Goal: Task Accomplishment & Management: Use online tool/utility

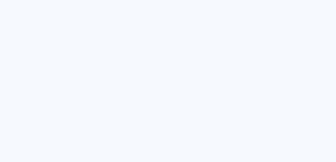
click at [105, 55] on quentale-app at bounding box center [168, 81] width 336 height 162
click at [131, 54] on quentale-app at bounding box center [168, 81] width 336 height 162
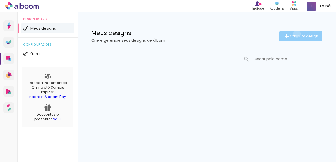
click at [296, 34] on span "Criar um design" at bounding box center [304, 36] width 28 height 4
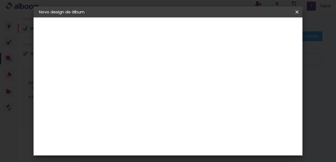
click at [128, 73] on input at bounding box center [128, 73] width 0 height 8
type input "N"
type input "m"
type input "Matteo 1"
type paper-input "Matteo 1"
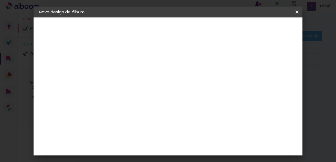
click at [184, 31] on paper-button "Avançar" at bounding box center [170, 28] width 27 height 9
click at [229, 86] on paper-item "Tamanho Livre" at bounding box center [204, 83] width 52 height 12
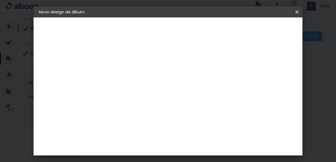
click at [169, 103] on input at bounding box center [142, 103] width 55 height 7
click at [230, 32] on paper-button "Avançar" at bounding box center [217, 28] width 27 height 9
click at [125, 58] on input "2" at bounding box center [124, 58] width 19 height 7
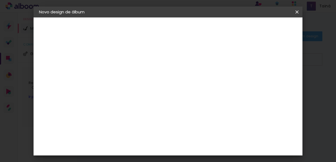
scroll to position [9, 0]
click at [167, 76] on span "30" at bounding box center [165, 76] width 9 height 8
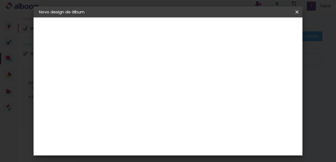
click at [167, 76] on span "30" at bounding box center [165, 76] width 9 height 8
drag, startPoint x: 167, startPoint y: 76, endPoint x: 212, endPoint y: 85, distance: 45.7
click at [212, 85] on div "30 cm cm cm mm A maioria das encadernadoras sugere 5mm de sangria." at bounding box center [190, 82] width 172 height 44
click at [232, 26] on paper-button "Voltar" at bounding box center [221, 28] width 22 height 9
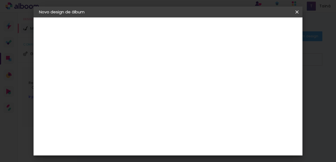
click at [172, 107] on paper-input-container at bounding box center [142, 104] width 59 height 12
click at [220, 118] on paper-item "Sugerir uma encadernadora" at bounding box center [204, 114] width 52 height 14
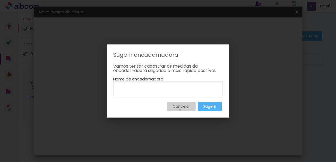
click at [179, 110] on paper-button "Cancelar" at bounding box center [181, 106] width 28 height 9
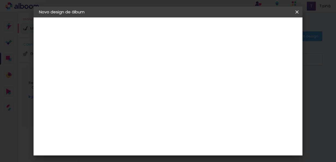
click at [225, 77] on paper-item "Tamanho Livre" at bounding box center [204, 83] width 52 height 12
click at [0, 0] on slot "Tamanho Livre" at bounding box center [0, 0] width 0 height 0
click at [0, 0] on slot "Avançar" at bounding box center [0, 0] width 0 height 0
type input "6"
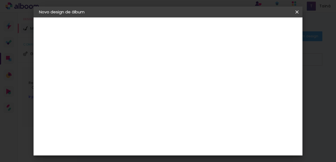
type paper-input "6"
click at [272, 60] on input "6" at bounding box center [270, 62] width 10 height 8
type input "5"
type paper-input "5"
click at [273, 83] on input "5" at bounding box center [270, 83] width 10 height 8
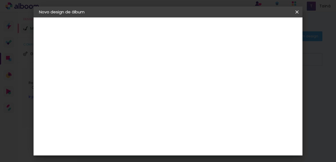
type input "4"
type paper-input "4"
click at [273, 83] on input "4" at bounding box center [271, 83] width 10 height 8
type input "3"
type paper-input "3"
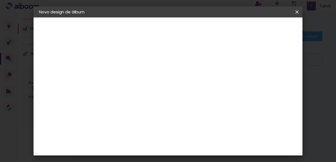
click at [273, 83] on input "3" at bounding box center [271, 83] width 10 height 8
type input "4"
type paper-input "4"
click at [273, 79] on input "4" at bounding box center [271, 83] width 10 height 8
type input "5"
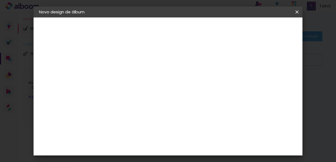
type paper-input "5"
click at [273, 79] on input "5" at bounding box center [271, 83] width 10 height 8
type input "6"
type paper-input "6"
click at [273, 79] on input "6" at bounding box center [270, 83] width 10 height 8
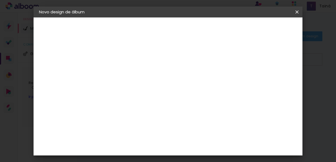
type input "7"
type paper-input "7"
click at [273, 79] on input "7" at bounding box center [270, 83] width 10 height 8
type input "19"
type paper-input "19"
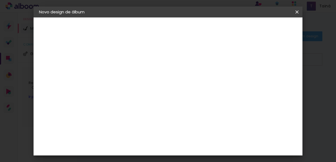
click at [270, 80] on input "19" at bounding box center [265, 83] width 10 height 8
type input "20"
type paper-input "20"
click at [268, 80] on input "20" at bounding box center [264, 83] width 10 height 8
click at [144, 82] on div "30 cm" at bounding box center [169, 86] width 64 height 14
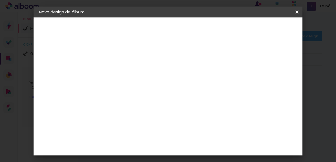
click at [135, 83] on div "30 cm cm cm mm A maioria das encadernadoras sugere 5mm de sangria." at bounding box center [190, 62] width 172 height 44
drag, startPoint x: 135, startPoint y: 83, endPoint x: 170, endPoint y: 86, distance: 35.0
click at [170, 83] on div "30 cm cm cm mm A maioria das encadernadoras sugere 5mm de sangria." at bounding box center [190, 62] width 172 height 44
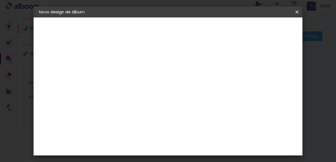
click at [170, 86] on span "30" at bounding box center [165, 86] width 9 height 8
click at [266, 83] on div "30 cm cm cm mm A maioria das encadernadoras sugere 5mm de sangria." at bounding box center [190, 62] width 172 height 44
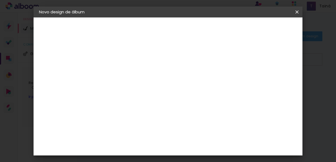
click at [165, 83] on span "30" at bounding box center [165, 86] width 9 height 8
drag, startPoint x: 165, startPoint y: 83, endPoint x: 173, endPoint y: 85, distance: 8.5
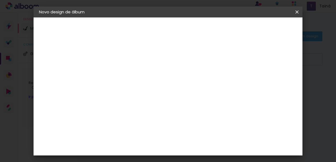
click at [173, 85] on span "cm" at bounding box center [173, 86] width 7 height 8
click at [116, 130] on input "30" at bounding box center [111, 134] width 14 height 8
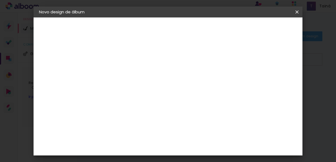
click at [116, 130] on input "30" at bounding box center [111, 134] width 14 height 8
click at [276, 83] on div "30 cm cm cm mm A maioria das encadernadoras sugere 5mm de sangria." at bounding box center [190, 62] width 172 height 44
click at [210, 141] on paper-input-container "60 cm" at bounding box center [201, 147] width 25 height 14
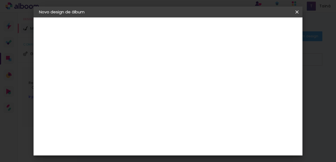
drag, startPoint x: 210, startPoint y: 141, endPoint x: 197, endPoint y: 142, distance: 12.4
click at [197, 142] on input "60" at bounding box center [198, 146] width 14 height 8
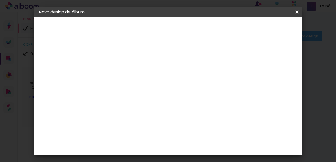
click at [158, 59] on div "30 cm" at bounding box center [169, 62] width 64 height 14
click at [138, 67] on div "30 cm" at bounding box center [169, 62] width 64 height 14
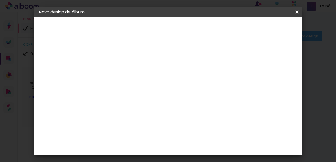
click at [137, 66] on div "30 cm" at bounding box center [169, 62] width 64 height 14
click at [143, 67] on div "30 cm" at bounding box center [169, 62] width 64 height 14
click at [127, 114] on div "cm" at bounding box center [114, 110] width 27 height 64
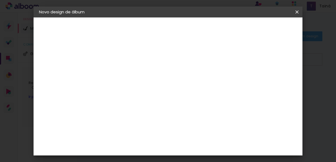
click at [127, 114] on div "cm" at bounding box center [114, 110] width 27 height 64
click at [263, 29] on span "Iniciar design" at bounding box center [251, 31] width 23 height 8
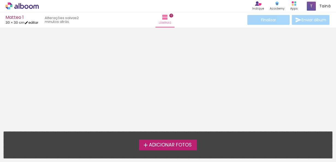
click at [28, 22] on iron-icon at bounding box center [27, 23] width 4 height 4
type input "30"
type input "60"
type input "20"
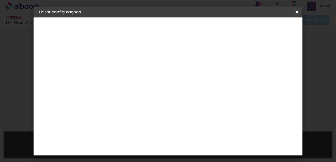
click at [186, 88] on span "30" at bounding box center [182, 85] width 9 height 8
click at [70, 69] on div "Tamanho livre" at bounding box center [60, 68] width 19 height 8
click at [80, 55] on div "2. Especificações" at bounding box center [69, 56] width 60 height 7
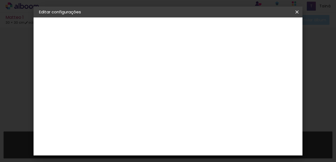
click at [80, 55] on div "2. Especificações" at bounding box center [69, 56] width 60 height 7
click at [0, 0] on slot "Matteo 1" at bounding box center [0, 0] width 0 height 0
click at [69, 31] on div "1. Informações" at bounding box center [69, 29] width 60 height 7
click at [70, 58] on div "2. Especificações" at bounding box center [69, 56] width 60 height 7
click at [297, 14] on iron-icon at bounding box center [297, 11] width 7 height 5
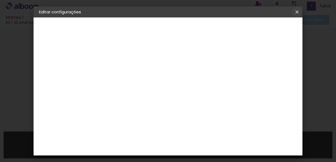
click at [297, 10] on iron-icon at bounding box center [297, 11] width 7 height 5
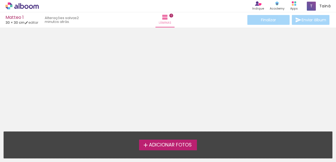
drag, startPoint x: 181, startPoint y: 150, endPoint x: 176, endPoint y: 146, distance: 6.2
click at [176, 146] on div "Adicionar Fotos Solte suas fotos aqui..." at bounding box center [168, 145] width 328 height 26
click at [176, 146] on span "Adicionar Fotos" at bounding box center [170, 145] width 43 height 5
click at [0, 0] on input "file" at bounding box center [0, 0] width 0 height 0
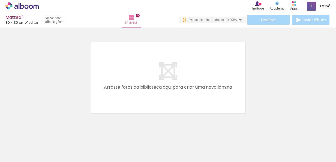
click at [26, 145] on input "Todas as fotos" at bounding box center [15, 145] width 21 height 5
click at [27, 147] on div at bounding box center [18, 144] width 28 height 9
click at [36, 103] on div at bounding box center [168, 71] width 336 height 97
click at [38, 20] on link "editar" at bounding box center [32, 22] width 14 height 5
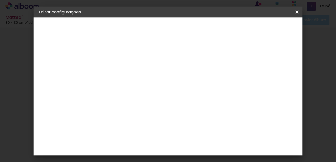
click at [123, 63] on input "2" at bounding box center [124, 62] width 19 height 7
click at [191, 92] on div "30 cm cm cm mm A maioria das encadernadoras sugere 5mm de sangria." at bounding box center [157, 91] width 106 height 44
click at [190, 88] on span "cm" at bounding box center [190, 85] width 7 height 8
click at [170, 62] on div at bounding box center [167, 62] width 5 height 5
type paper-checkbox "on"
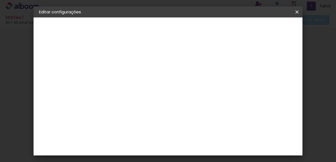
click at [170, 62] on div at bounding box center [167, 62] width 5 height 5
click at [152, 113] on div at bounding box center [143, 111] width 18 height 12
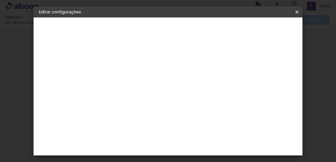
click at [189, 86] on span "cm" at bounding box center [190, 85] width 7 height 8
click at [149, 119] on input "30" at bounding box center [144, 117] width 14 height 8
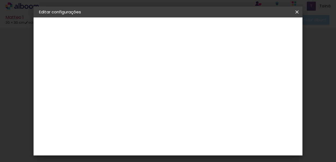
click at [149, 119] on input "30" at bounding box center [144, 117] width 14 height 8
type input "3"
type input "20"
type paper-input "20"
click at [167, 87] on span "30" at bounding box center [165, 85] width 9 height 8
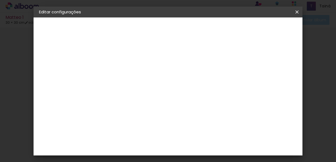
click at [167, 87] on span "30" at bounding box center [165, 85] width 9 height 8
click at [167, 84] on span "30" at bounding box center [165, 85] width 9 height 8
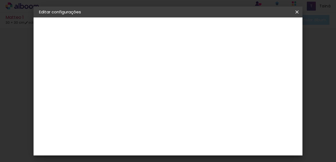
click at [167, 84] on span "30" at bounding box center [165, 85] width 9 height 8
click at [171, 85] on span "cm" at bounding box center [173, 85] width 7 height 8
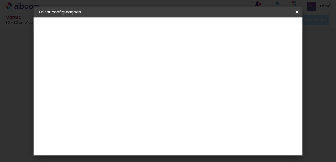
click at [161, 80] on div "30 cm" at bounding box center [169, 86] width 64 height 14
drag, startPoint x: 161, startPoint y: 80, endPoint x: 167, endPoint y: 84, distance: 6.4
click at [167, 84] on div "30 cm" at bounding box center [169, 86] width 64 height 14
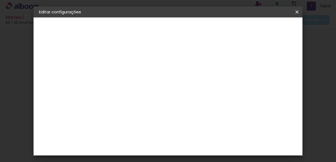
click at [167, 84] on span "30" at bounding box center [165, 85] width 9 height 8
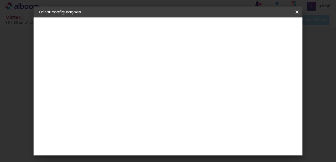
click at [167, 84] on span "30" at bounding box center [165, 85] width 9 height 8
drag, startPoint x: 167, startPoint y: 84, endPoint x: 177, endPoint y: 86, distance: 10.3
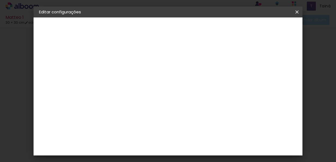
click at [177, 86] on div "30 cm" at bounding box center [169, 86] width 64 height 14
click at [177, 86] on span "cm" at bounding box center [173, 85] width 7 height 8
type input "19"
type paper-input "19"
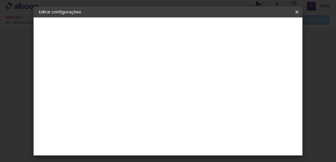
click at [265, 82] on input "19" at bounding box center [264, 82] width 10 height 8
type input "20"
type paper-input "20"
click at [267, 80] on input "20" at bounding box center [264, 82] width 10 height 8
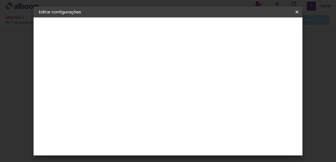
click at [117, 122] on input "20" at bounding box center [111, 123] width 14 height 8
type input "15"
type paper-input "15"
click at [256, 25] on paper-button "Salvar configurações" at bounding box center [247, 30] width 42 height 13
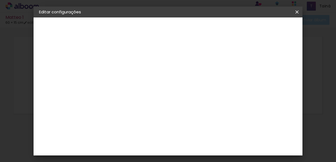
click at [263, 28] on span "Salvar configurações" at bounding box center [247, 31] width 31 height 8
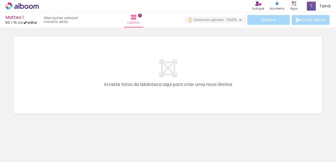
click at [31, 22] on link "editar" at bounding box center [30, 22] width 14 height 5
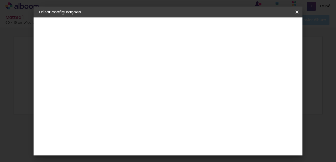
click at [114, 117] on input "15" at bounding box center [111, 117] width 14 height 8
click at [204, 152] on input "60" at bounding box center [198, 152] width 14 height 8
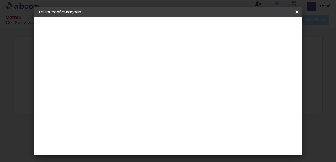
click at [204, 152] on input "60" at bounding box center [198, 152] width 14 height 8
type input "15"
type paper-input "15"
click at [164, 115] on input "15" at bounding box center [159, 119] width 14 height 8
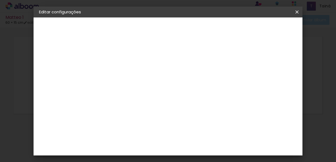
click at [164, 115] on input "15" at bounding box center [159, 119] width 14 height 8
type input "25"
type paper-input "25"
click at [205, 151] on div "cm" at bounding box center [208, 153] width 7 height 8
type input "1"
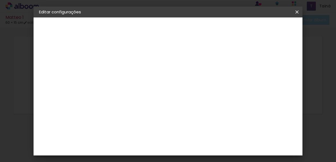
type input "25"
type paper-input "25"
click at [194, 80] on div "12.5 cm" at bounding box center [197, 87] width 22 height 14
click at [193, 86] on span "12.5" at bounding box center [193, 87] width 13 height 8
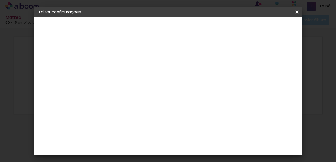
click at [193, 86] on span "12.5" at bounding box center [193, 87] width 13 height 8
click at [189, 83] on span "12.5" at bounding box center [193, 87] width 13 height 8
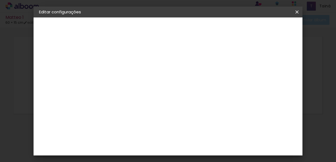
scroll to position [0, 1]
click at [228, 80] on div "mm" at bounding box center [228, 84] width 8 height 8
type input "21"
type paper-input "21"
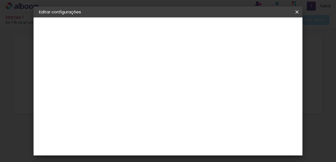
click at [222, 80] on input "21" at bounding box center [219, 84] width 10 height 8
type input "22"
type paper-input "22"
click at [222, 80] on input "22" at bounding box center [218, 84] width 10 height 8
type input "23"
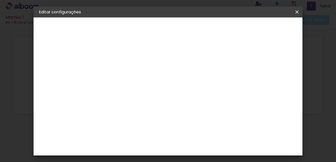
type paper-input "23"
click at [222, 80] on input "23" at bounding box center [218, 84] width 10 height 8
type input "24"
type paper-input "24"
click at [222, 80] on input "24" at bounding box center [218, 84] width 10 height 8
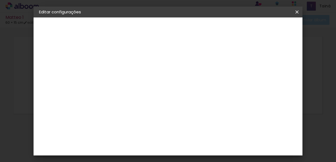
type input "25"
type paper-input "25"
click at [222, 80] on input "25" at bounding box center [218, 84] width 10 height 8
type input "26"
type paper-input "26"
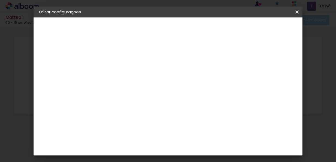
click at [222, 80] on input "26" at bounding box center [218, 84] width 10 height 8
type input "27"
type paper-input "27"
click at [222, 80] on input "27" at bounding box center [217, 84] width 10 height 8
type input "28"
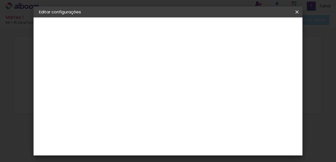
type paper-input "28"
click at [222, 80] on input "28" at bounding box center [217, 84] width 10 height 8
click at [222, 80] on div "mm" at bounding box center [226, 84] width 8 height 8
type input "29"
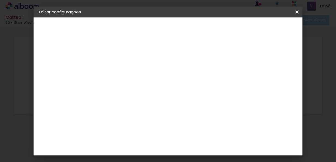
type paper-input "29"
click at [220, 80] on input "29" at bounding box center [217, 84] width 10 height 8
type input "30"
type paper-input "30"
click at [220, 80] on input "30" at bounding box center [216, 84] width 10 height 8
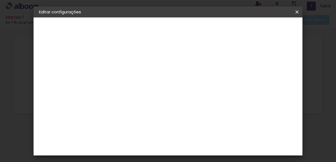
scroll to position [0, 0]
click at [186, 88] on div "12.5 cm" at bounding box center [197, 87] width 22 height 14
click at [193, 85] on span "12.5" at bounding box center [193, 87] width 13 height 8
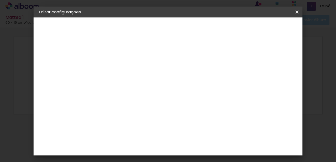
click at [193, 85] on span "12.5" at bounding box center [193, 87] width 13 height 8
click at [211, 24] on paper-button "Salvar configurações" at bounding box center [191, 30] width 39 height 13
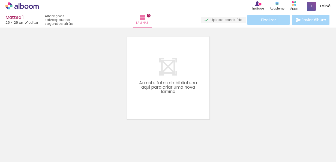
scroll to position [0, 100]
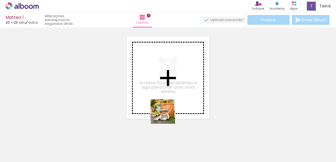
drag, startPoint x: 168, startPoint y: 148, endPoint x: 164, endPoint y: 102, distance: 46.3
click at [164, 102] on quentale-workspace at bounding box center [168, 81] width 336 height 162
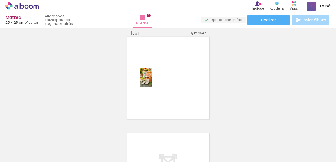
scroll to position [0, 0]
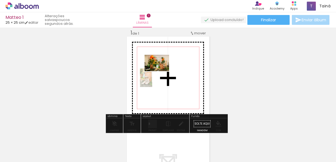
drag, startPoint x: 63, startPoint y: 147, endPoint x: 164, endPoint y: 76, distance: 124.1
click at [164, 76] on quentale-workspace at bounding box center [168, 81] width 336 height 162
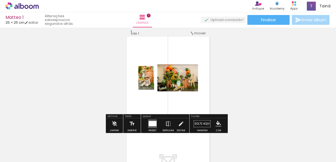
click at [214, 88] on div "Inserir lâmina 1 de 1" at bounding box center [168, 119] width 336 height 193
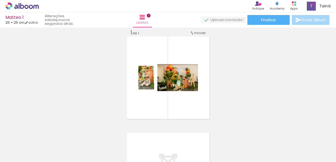
scroll to position [8, 0]
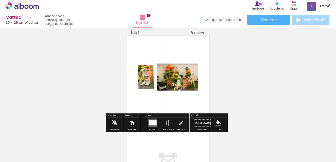
click at [239, 81] on div "Inserir lâmina 1 de 1" at bounding box center [168, 118] width 336 height 193
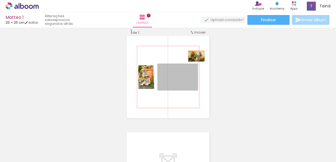
drag, startPoint x: 184, startPoint y: 82, endPoint x: 187, endPoint y: 57, distance: 24.8
click at [187, 57] on quentale-layouter at bounding box center [168, 77] width 83 height 83
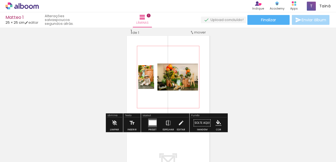
click at [179, 79] on quentale-photo at bounding box center [177, 77] width 41 height 27
click at [224, 83] on div "Inserir lâmina 1 de 1" at bounding box center [168, 118] width 336 height 193
type paper-slider "149"
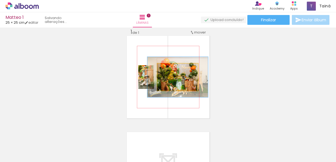
click at [179, 73] on div at bounding box center [180, 69] width 21 height 9
click at [190, 82] on quentale-photo at bounding box center [177, 77] width 41 height 27
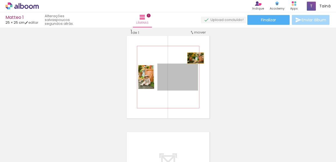
drag, startPoint x: 190, startPoint y: 82, endPoint x: 197, endPoint y: 54, distance: 28.4
click at [197, 54] on quentale-layouter at bounding box center [168, 77] width 83 height 83
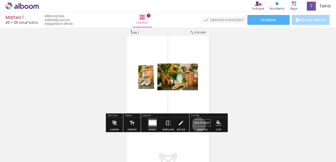
click at [197, 125] on paper-button "Solte aqui Imagem" at bounding box center [202, 125] width 20 height 14
click at [239, 86] on div "Inserir lâmina 1 de 1" at bounding box center [168, 118] width 336 height 193
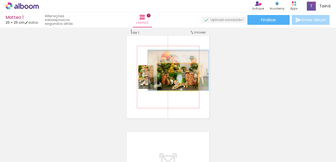
click at [179, 72] on div at bounding box center [180, 69] width 9 height 9
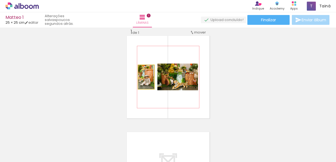
click at [148, 86] on quentale-photo at bounding box center [146, 77] width 16 height 24
click at [153, 88] on quentale-layouter at bounding box center [168, 77] width 83 height 83
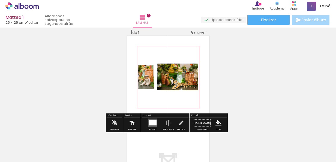
click at [206, 83] on quentale-layouter at bounding box center [168, 77] width 83 height 83
click at [182, 123] on paper-button "Editar" at bounding box center [180, 125] width 11 height 14
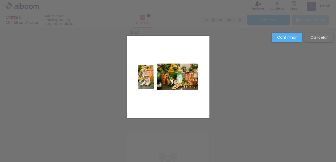
scroll to position [7, 0]
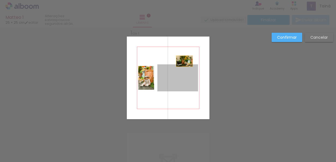
drag, startPoint x: 173, startPoint y: 75, endPoint x: 182, endPoint y: 61, distance: 16.9
click at [182, 61] on quentale-layouter at bounding box center [168, 78] width 83 height 83
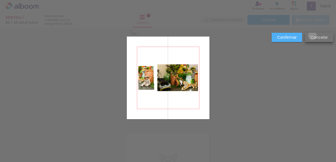
click at [0, 0] on slot "Cancelar" at bounding box center [0, 0] width 0 height 0
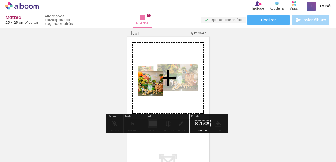
drag, startPoint x: 94, startPoint y: 151, endPoint x: 154, endPoint y: 86, distance: 88.6
click at [154, 86] on quentale-workspace at bounding box center [168, 81] width 336 height 162
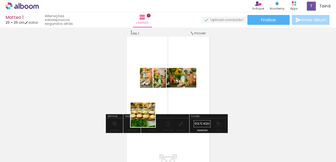
drag, startPoint x: 115, startPoint y: 146, endPoint x: 155, endPoint y: 100, distance: 61.3
click at [155, 100] on quentale-workspace at bounding box center [168, 81] width 336 height 162
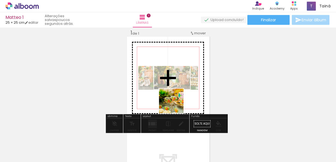
drag, startPoint x: 151, startPoint y: 149, endPoint x: 186, endPoint y: 97, distance: 62.6
click at [186, 97] on quentale-workspace at bounding box center [168, 81] width 336 height 162
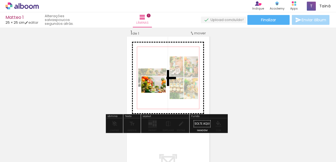
drag, startPoint x: 185, startPoint y: 143, endPoint x: 154, endPoint y: 91, distance: 61.1
click at [154, 91] on quentale-workspace at bounding box center [168, 81] width 336 height 162
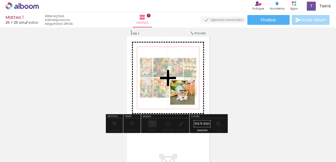
drag, startPoint x: 208, startPoint y: 147, endPoint x: 186, endPoint y: 96, distance: 55.7
click at [186, 96] on quentale-workspace at bounding box center [168, 81] width 336 height 162
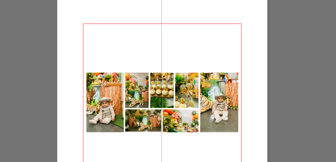
scroll to position [8, 0]
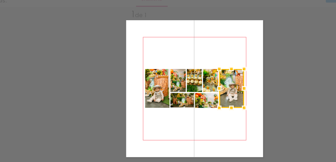
click at [219, 67] on div "Confirmar Cancelar" at bounding box center [168, 123] width 336 height 206
click at [101, 74] on div "Confirmar Cancelar" at bounding box center [168, 123] width 336 height 206
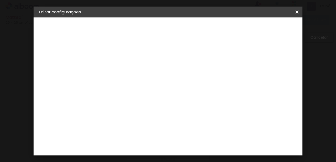
click at [204, 87] on span "cm" at bounding box center [203, 87] width 7 height 8
type input "31"
type paper-input "31"
click at [219, 80] on input "31" at bounding box center [216, 84] width 10 height 8
type input "32"
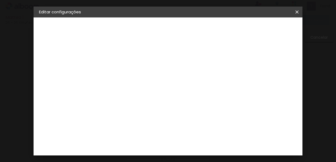
type paper-input "32"
click at [219, 80] on input "32" at bounding box center [216, 84] width 10 height 8
type input "33"
type paper-input "33"
click at [219, 80] on input "33" at bounding box center [216, 84] width 10 height 8
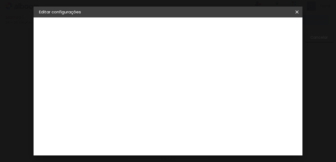
type input "34"
type paper-input "34"
click at [219, 80] on input "34" at bounding box center [215, 84] width 10 height 8
type input "35"
type paper-input "35"
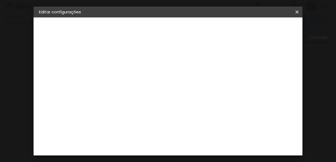
click at [219, 80] on input "35" at bounding box center [215, 84] width 10 height 8
drag, startPoint x: 219, startPoint y: 79, endPoint x: 219, endPoint y: 84, distance: 4.7
type input "20"
type paper-input "20"
click at [219, 84] on input "20" at bounding box center [218, 84] width 10 height 8
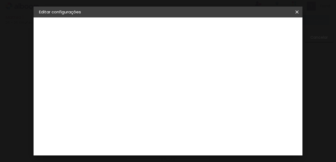
type input "19"
type paper-input "19"
click at [220, 84] on input "19" at bounding box center [219, 84] width 10 height 8
type input "18"
type paper-input "18"
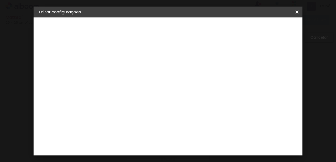
click at [220, 84] on input "18" at bounding box center [219, 84] width 10 height 8
type input "17"
type paper-input "17"
click at [220, 84] on input "17" at bounding box center [219, 84] width 10 height 8
type input "16"
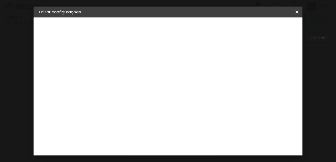
type paper-input "16"
click at [220, 84] on input "16" at bounding box center [220, 84] width 10 height 8
type input "0"
type paper-input "0"
click at [220, 84] on input "0" at bounding box center [224, 84] width 10 height 8
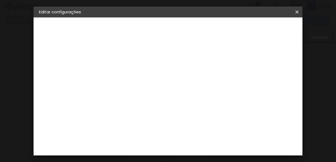
click at [190, 83] on span "12.5" at bounding box center [193, 87] width 13 height 8
type input "1"
type paper-input "1"
click at [227, 80] on input "1" at bounding box center [224, 84] width 10 height 8
type input "2"
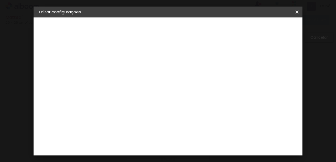
type paper-input "2"
click at [227, 80] on input "2" at bounding box center [223, 84] width 10 height 8
type input "3"
type paper-input "3"
click at [227, 80] on input "3" at bounding box center [223, 84] width 10 height 8
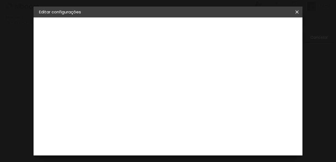
type input "4"
type paper-input "4"
click at [227, 80] on input "4" at bounding box center [223, 84] width 10 height 8
type input "3"
type paper-input "3"
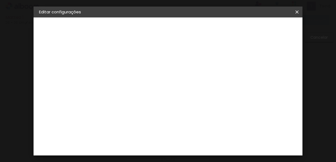
click at [226, 85] on input "3" at bounding box center [223, 84] width 10 height 8
drag, startPoint x: 197, startPoint y: 92, endPoint x: 196, endPoint y: 83, distance: 8.8
click at [196, 94] on quentale-ruler "12.5 cm" at bounding box center [194, 94] width 16 height 0
click at [196, 83] on span "12.5" at bounding box center [193, 87] width 13 height 8
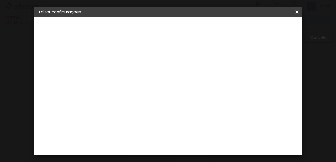
click at [196, 83] on span "12.5" at bounding box center [193, 87] width 13 height 8
click at [211, 32] on paper-button "Salvar configurações" at bounding box center [191, 30] width 39 height 13
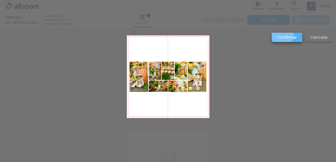
click at [0, 0] on slot "Confirmar" at bounding box center [0, 0] width 0 height 0
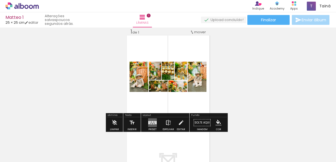
click at [169, 121] on iron-icon at bounding box center [168, 122] width 6 height 11
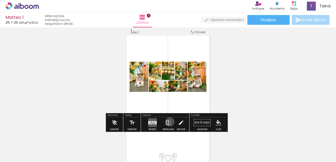
click at [169, 122] on iron-icon at bounding box center [168, 122] width 6 height 11
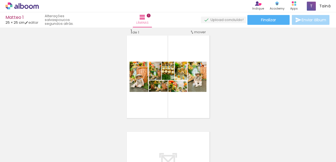
drag, startPoint x: 331, startPoint y: 64, endPoint x: 333, endPoint y: 78, distance: 14.2
click at [333, 78] on div "Inserir lâmina 1 de 1 Confirmar Cancelar" at bounding box center [168, 95] width 336 height 134
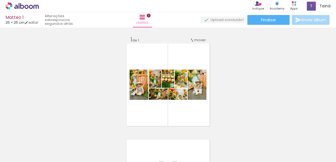
click at [25, 5] on icon at bounding box center [21, 5] width 33 height 7
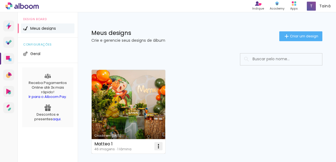
click at [157, 146] on iron-icon at bounding box center [158, 146] width 7 height 7
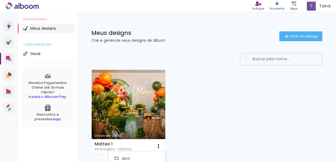
click at [206, 139] on div "Criado em 09/09/25 Matteo 1 46 imagens ∙ 1 lâmina Abrir Fazer uma cópia Excluir" at bounding box center [207, 111] width 236 height 89
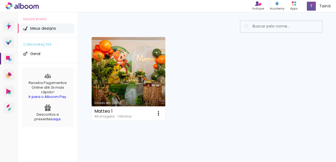
scroll to position [35, 0]
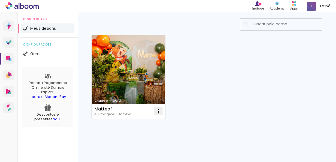
click at [161, 109] on iron-icon at bounding box center [158, 111] width 7 height 7
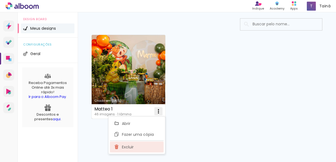
click at [149, 145] on paper-item "Excluir" at bounding box center [137, 147] width 54 height 11
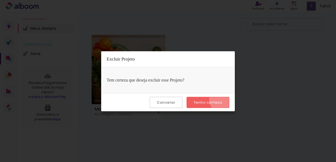
click at [223, 100] on paper-button "Tenho certeza" at bounding box center [208, 102] width 43 height 11
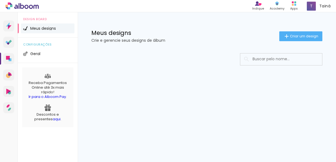
scroll to position [0, 0]
click at [9, 91] on icon at bounding box center [8, 92] width 5 height 6
click at [300, 35] on span "Criar um design" at bounding box center [304, 36] width 28 height 4
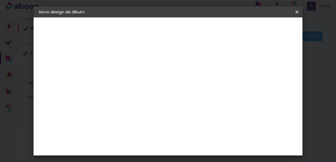
click at [128, 76] on input at bounding box center [128, 73] width 0 height 8
type input "m"
type input "Matteo 1"
type paper-input "Matteo 1"
click at [0, 0] on slot "Avançar" at bounding box center [0, 0] width 0 height 0
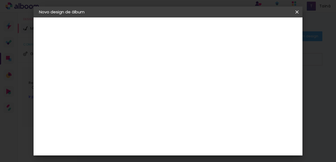
scroll to position [254, 0]
click at [299, 11] on iron-icon at bounding box center [297, 11] width 7 height 5
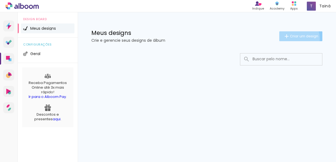
click at [295, 38] on paper-button "Criar um design" at bounding box center [300, 36] width 43 height 10
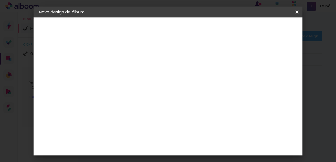
click at [128, 77] on div at bounding box center [128, 77] width 0 height 1
type input "Matteo 1"
click at [0, 0] on slot "Avançar" at bounding box center [0, 0] width 0 height 0
click at [0, 0] on slot "Tamanho Livre" at bounding box center [0, 0] width 0 height 0
click at [141, 123] on div "3ZERO5" at bounding box center [133, 123] width 16 height 4
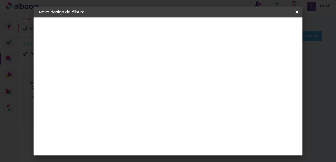
click at [141, 123] on div "3ZERO5" at bounding box center [133, 123] width 16 height 4
click at [172, 48] on paper-item "3ZERO5" at bounding box center [142, 47] width 59 height 12
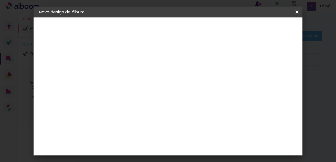
click at [172, 48] on paper-item "3ZERO5" at bounding box center [142, 47] width 59 height 12
click at [141, 47] on div "3ZERO5" at bounding box center [133, 47] width 16 height 4
click at [138, 66] on div "Ágata" at bounding box center [131, 67] width 13 height 4
click at [172, 83] on paper-item "Álbum&Cia" at bounding box center [142, 80] width 59 height 12
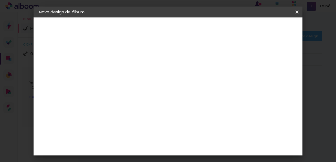
click at [172, 83] on paper-item "Álbum&Cia" at bounding box center [142, 80] width 59 height 12
drag, startPoint x: 178, startPoint y: 83, endPoint x: 185, endPoint y: 81, distance: 7.4
click at [172, 81] on paper-item "Álbum&Cia" at bounding box center [142, 80] width 59 height 12
drag, startPoint x: 185, startPoint y: 81, endPoint x: 156, endPoint y: 94, distance: 31.5
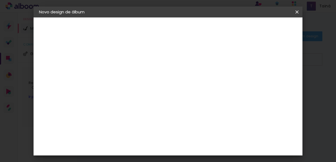
click at [156, 94] on paper-item "Albumaster" at bounding box center [142, 93] width 59 height 12
click at [138, 92] on div "Digipix Pro" at bounding box center [132, 96] width 14 height 9
click at [0, 0] on slot "Avançar" at bounding box center [0, 0] width 0 height 0
click at [149, 91] on input "text" at bounding box center [138, 95] width 21 height 8
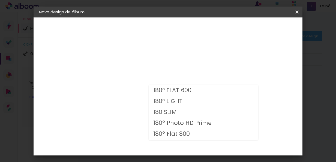
click at [0, 0] on slot "Voltar" at bounding box center [0, 0] width 0 height 0
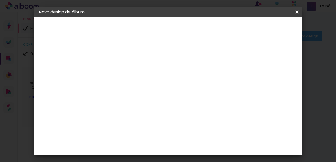
scroll to position [821, 0]
click at [0, 0] on slot "Avançar" at bounding box center [0, 0] width 0 height 0
click at [149, 93] on input "text" at bounding box center [138, 95] width 21 height 8
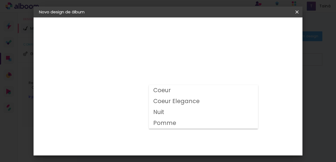
click at [230, 96] on paper-item "Coeur Elegance" at bounding box center [203, 101] width 109 height 11
type input "Coeur Elegance"
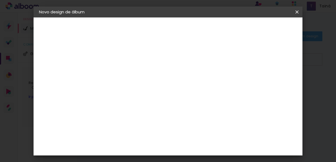
scroll to position [109, 0]
click at [185, 152] on span "25 × 25 cm" at bounding box center [175, 157] width 20 height 11
click at [203, 138] on span "20.3 × 40.6 cm" at bounding box center [194, 145] width 18 height 14
click at [203, 152] on span "25.4 × 50 cm" at bounding box center [194, 157] width 18 height 11
click at [0, 0] on slot "Avançar" at bounding box center [0, 0] width 0 height 0
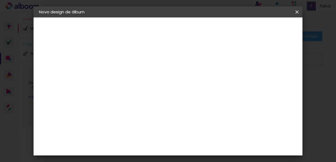
click at [202, 29] on span "Iniciar design" at bounding box center [196, 31] width 13 height 8
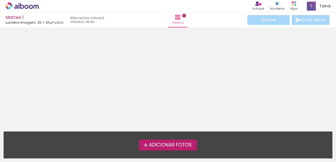
click at [188, 149] on label "Adicionar Fotos" at bounding box center [168, 145] width 58 height 10
click at [0, 0] on input "file" at bounding box center [0, 0] width 0 height 0
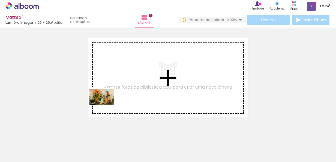
drag, startPoint x: 54, startPoint y: 147, endPoint x: 106, endPoint y: 105, distance: 66.5
click at [106, 105] on quentale-workspace at bounding box center [168, 81] width 336 height 162
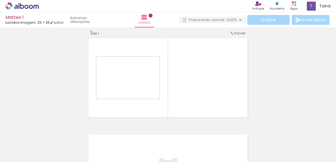
scroll to position [7, 0]
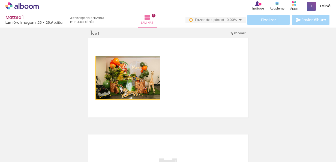
drag, startPoint x: 132, startPoint y: 86, endPoint x: 130, endPoint y: 66, distance: 19.8
drag, startPoint x: 130, startPoint y: 78, endPoint x: 129, endPoint y: 68, distance: 9.6
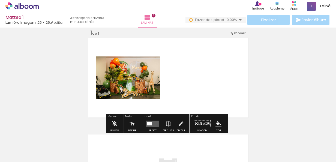
click at [179, 92] on quentale-layouter at bounding box center [168, 78] width 163 height 83
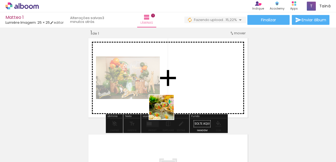
drag, startPoint x: 150, startPoint y: 148, endPoint x: 167, endPoint y: 110, distance: 41.6
click at [167, 110] on quentale-workspace at bounding box center [168, 81] width 336 height 162
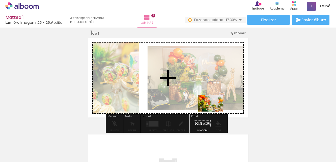
drag, startPoint x: 170, startPoint y: 148, endPoint x: 216, endPoint y: 111, distance: 58.9
click at [216, 111] on quentale-workspace at bounding box center [168, 81] width 336 height 162
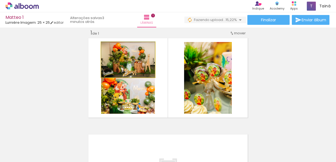
click at [136, 64] on quentale-photo at bounding box center [128, 59] width 54 height 35
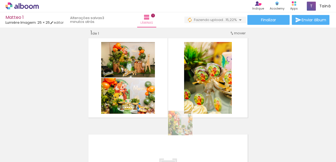
drag, startPoint x: 178, startPoint y: 151, endPoint x: 186, endPoint y: 120, distance: 31.6
click at [186, 120] on quentale-workspace at bounding box center [168, 81] width 336 height 162
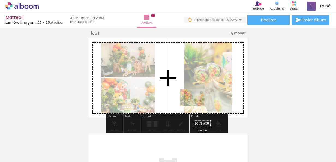
drag, startPoint x: 182, startPoint y: 151, endPoint x: 196, endPoint y: 105, distance: 48.2
click at [196, 105] on quentale-workspace at bounding box center [168, 81] width 336 height 162
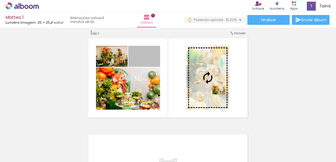
drag, startPoint x: 154, startPoint y: 61, endPoint x: 217, endPoint y: 90, distance: 69.4
click at [0, 0] on slot at bounding box center [0, 0] width 0 height 0
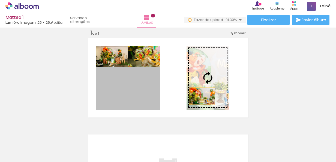
drag, startPoint x: 132, startPoint y: 98, endPoint x: 200, endPoint y: 96, distance: 68.2
click at [0, 0] on slot at bounding box center [0, 0] width 0 height 0
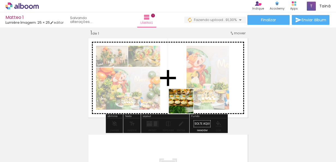
drag, startPoint x: 121, startPoint y: 144, endPoint x: 190, endPoint y: 104, distance: 80.1
click at [190, 104] on quentale-workspace at bounding box center [168, 81] width 336 height 162
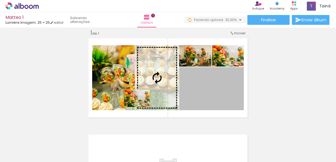
drag, startPoint x: 198, startPoint y: 100, endPoint x: 116, endPoint y: 95, distance: 82.0
click at [0, 0] on slot at bounding box center [0, 0] width 0 height 0
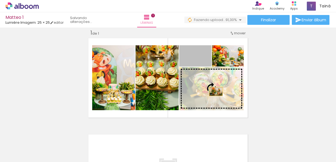
drag, startPoint x: 205, startPoint y: 60, endPoint x: 215, endPoint y: 95, distance: 36.3
click at [0, 0] on slot at bounding box center [0, 0] width 0 height 0
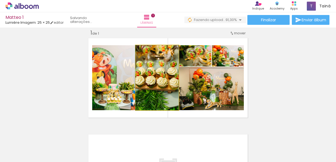
click at [160, 90] on quentale-photo at bounding box center [157, 77] width 43 height 65
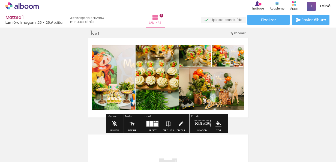
click at [179, 123] on iron-icon at bounding box center [181, 123] width 6 height 11
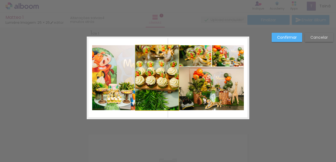
click at [155, 78] on quentale-photo at bounding box center [157, 77] width 43 height 65
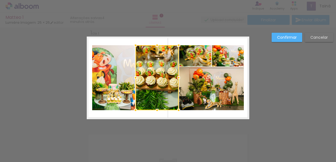
click at [155, 78] on div at bounding box center [157, 77] width 43 height 65
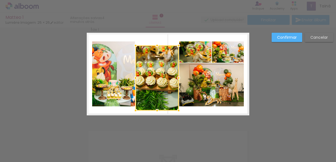
scroll to position [14, 0]
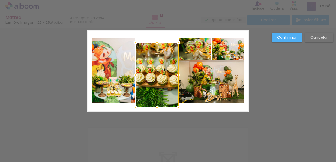
click at [277, 95] on div "Confirmar Cancelar" at bounding box center [168, 117] width 336 height 206
click at [25, 20] on div at bounding box center [168, 14] width 336 height 28
click at [0, 0] on slot "Cancelar" at bounding box center [0, 0] width 0 height 0
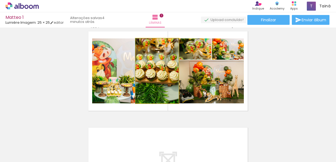
click at [158, 74] on quentale-photo at bounding box center [157, 70] width 43 height 65
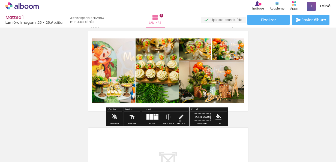
click at [179, 121] on iron-icon at bounding box center [181, 117] width 6 height 11
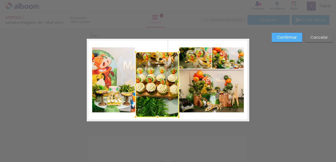
scroll to position [4, 0]
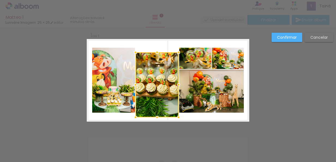
click at [160, 76] on div at bounding box center [157, 84] width 43 height 65
click at [160, 71] on div at bounding box center [157, 84] width 43 height 65
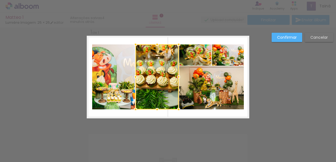
scroll to position [8, 0]
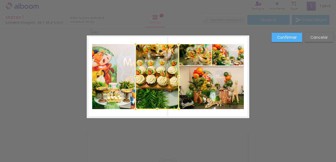
click at [260, 134] on div "Confirmar Cancelar" at bounding box center [168, 123] width 336 height 206
click at [142, 126] on div "Confirmar Cancelar" at bounding box center [168, 123] width 336 height 206
click at [158, 106] on div at bounding box center [157, 109] width 11 height 11
click at [162, 122] on div "Confirmar Cancelar" at bounding box center [168, 123] width 336 height 206
click at [0, 0] on slot "Cancelar" at bounding box center [0, 0] width 0 height 0
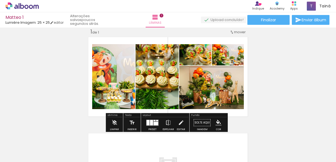
click at [163, 90] on quentale-photo at bounding box center [157, 76] width 43 height 65
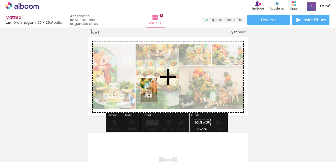
drag, startPoint x: 210, startPoint y: 153, endPoint x: 157, endPoint y: 93, distance: 79.8
click at [157, 93] on quentale-workspace at bounding box center [168, 81] width 336 height 162
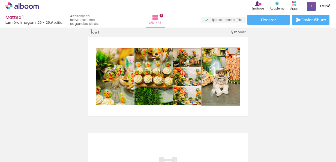
click at [221, 82] on quentale-photo at bounding box center [221, 76] width 38 height 57
drag, startPoint x: 223, startPoint y: 83, endPoint x: 223, endPoint y: 94, distance: 11.2
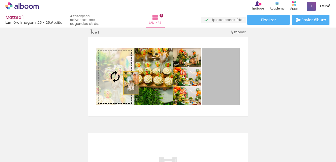
drag, startPoint x: 229, startPoint y: 88, endPoint x: 119, endPoint y: 79, distance: 110.5
click at [0, 0] on slot at bounding box center [0, 0] width 0 height 0
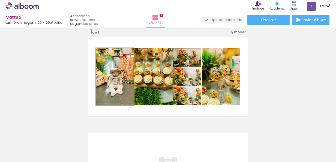
click at [111, 82] on quentale-photo at bounding box center [115, 76] width 38 height 57
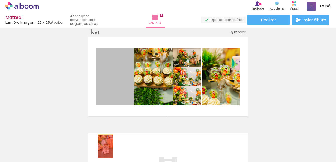
drag, startPoint x: 106, startPoint y: 76, endPoint x: 103, endPoint y: 146, distance: 70.7
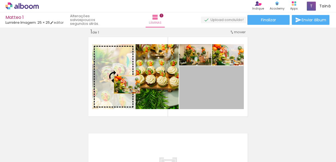
drag, startPoint x: 208, startPoint y: 97, endPoint x: 125, endPoint y: 85, distance: 84.1
click at [0, 0] on slot at bounding box center [0, 0] width 0 height 0
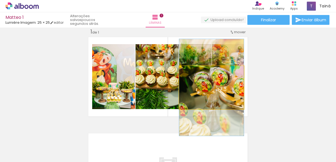
click at [210, 97] on quentale-photo at bounding box center [211, 87] width 65 height 43
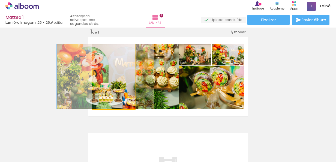
drag, startPoint x: 124, startPoint y: 82, endPoint x: 115, endPoint y: 79, distance: 8.9
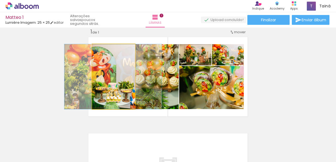
drag, startPoint x: 116, startPoint y: 84, endPoint x: 123, endPoint y: 68, distance: 17.1
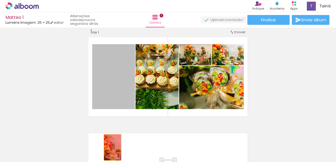
drag, startPoint x: 116, startPoint y: 95, endPoint x: 110, endPoint y: 150, distance: 55.4
click at [110, 150] on quentale-workspace at bounding box center [168, 81] width 336 height 162
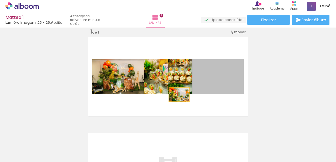
drag, startPoint x: 219, startPoint y: 87, endPoint x: 177, endPoint y: 94, distance: 42.3
click at [177, 94] on quentale-layouter at bounding box center [168, 76] width 163 height 83
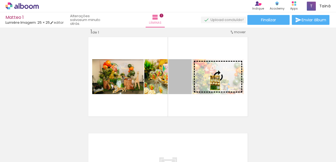
drag, startPoint x: 178, startPoint y: 87, endPoint x: 214, endPoint y: 83, distance: 35.5
click at [0, 0] on slot at bounding box center [0, 0] width 0 height 0
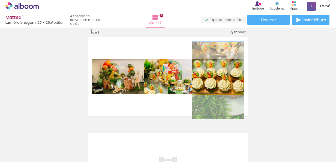
drag, startPoint x: 222, startPoint y: 84, endPoint x: 222, endPoint y: 88, distance: 3.8
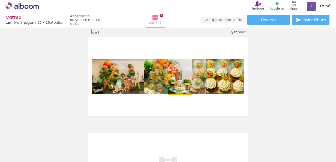
click at [172, 85] on quentale-photo at bounding box center [179, 76] width 23 height 35
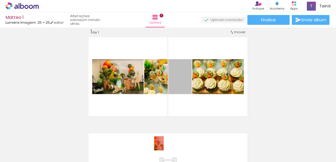
drag, startPoint x: 181, startPoint y: 91, endPoint x: 149, endPoint y: 154, distance: 70.6
click at [149, 154] on quentale-workspace at bounding box center [168, 81] width 336 height 162
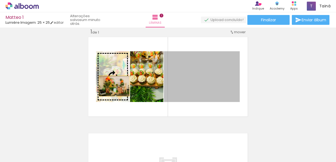
drag, startPoint x: 179, startPoint y: 90, endPoint x: 111, endPoint y: 85, distance: 68.4
click at [0, 0] on slot at bounding box center [0, 0] width 0 height 0
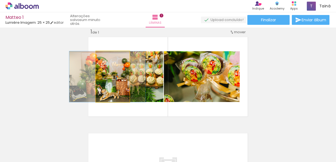
drag, startPoint x: 115, startPoint y: 84, endPoint x: 109, endPoint y: 81, distance: 6.2
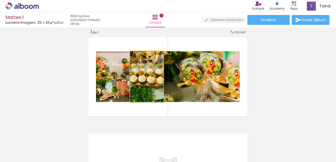
drag, startPoint x: 137, startPoint y: 86, endPoint x: 143, endPoint y: 91, distance: 7.6
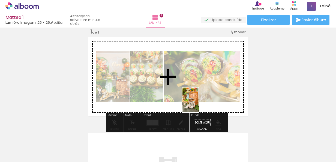
drag, startPoint x: 267, startPoint y: 149, endPoint x: 198, endPoint y: 103, distance: 83.2
click at [198, 103] on quentale-workspace at bounding box center [168, 81] width 336 height 162
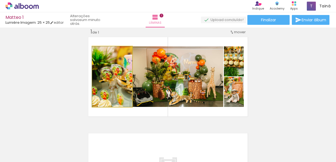
click at [106, 74] on quentale-photo at bounding box center [112, 76] width 40 height 61
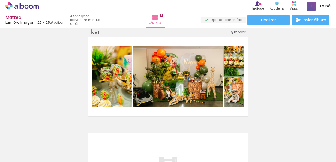
click at [241, 67] on quentale-photo at bounding box center [234, 61] width 20 height 30
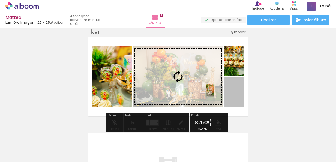
drag, startPoint x: 233, startPoint y: 91, endPoint x: 200, endPoint y: 86, distance: 32.6
click at [0, 0] on slot at bounding box center [0, 0] width 0 height 0
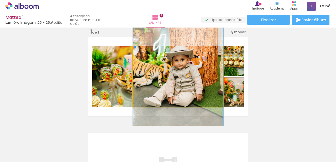
drag, startPoint x: 192, startPoint y: 89, endPoint x: 188, endPoint y: 70, distance: 19.5
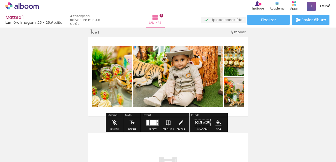
click at [258, 98] on div "Inserir lâmina 1 de 1" at bounding box center [168, 118] width 336 height 193
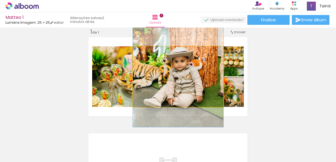
drag, startPoint x: 180, startPoint y: 72, endPoint x: 176, endPoint y: 73, distance: 4.3
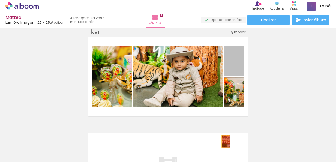
drag, startPoint x: 237, startPoint y: 66, endPoint x: 223, endPoint y: 142, distance: 76.8
click at [223, 142] on quentale-workspace at bounding box center [168, 81] width 336 height 162
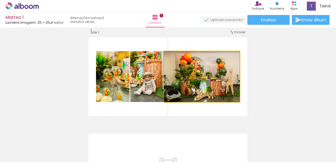
click at [167, 57] on iron-icon at bounding box center [169, 56] width 5 height 5
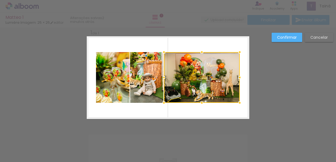
click at [167, 57] on div at bounding box center [202, 77] width 76 height 51
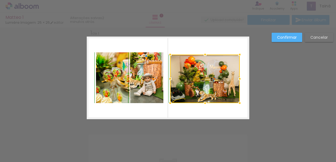
drag, startPoint x: 161, startPoint y: 52, endPoint x: 168, endPoint y: 52, distance: 6.3
click at [168, 52] on div at bounding box center [170, 54] width 11 height 11
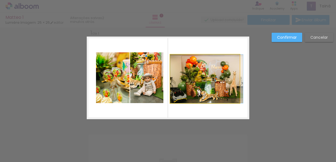
drag, startPoint x: 197, startPoint y: 83, endPoint x: 200, endPoint y: 80, distance: 4.9
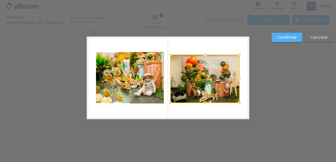
click at [143, 83] on quentale-photo at bounding box center [146, 77] width 33 height 51
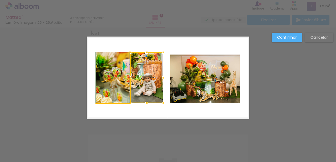
click at [117, 79] on quentale-photo at bounding box center [113, 77] width 34 height 51
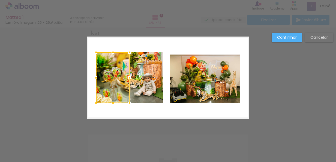
click at [138, 133] on div "Confirmar Cancelar" at bounding box center [168, 124] width 336 height 206
click at [202, 91] on quentale-photo at bounding box center [205, 79] width 70 height 49
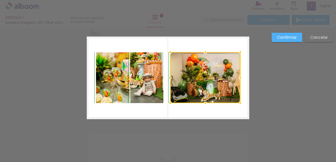
click at [237, 54] on div at bounding box center [240, 52] width 11 height 11
click at [217, 130] on div "Confirmar Cancelar" at bounding box center [168, 124] width 336 height 206
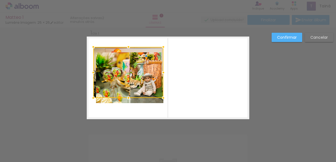
drag, startPoint x: 215, startPoint y: 86, endPoint x: 140, endPoint y: 80, distance: 75.2
click at [140, 80] on div at bounding box center [128, 72] width 70 height 51
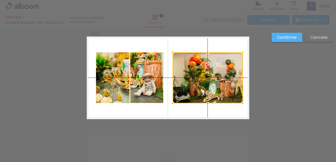
drag, startPoint x: 155, startPoint y: 83, endPoint x: 232, endPoint y: 89, distance: 77.7
click at [232, 89] on div at bounding box center [208, 77] width 70 height 51
click at [268, 98] on div "Confirmar Cancelar" at bounding box center [168, 124] width 336 height 206
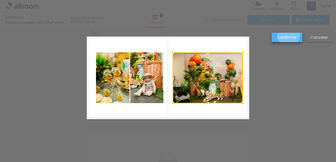
click at [0, 0] on slot "Confirmar" at bounding box center [0, 0] width 0 height 0
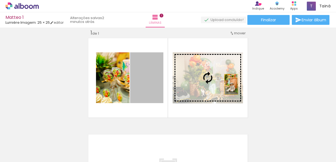
drag, startPoint x: 151, startPoint y: 84, endPoint x: 232, endPoint y: 83, distance: 81.0
click at [0, 0] on slot at bounding box center [0, 0] width 0 height 0
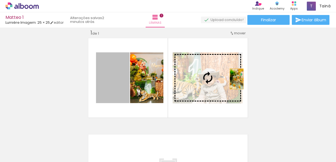
drag, startPoint x: 117, startPoint y: 81, endPoint x: 235, endPoint y: 79, distance: 117.6
click at [0, 0] on slot at bounding box center [0, 0] width 0 height 0
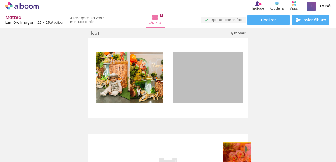
drag, startPoint x: 200, startPoint y: 89, endPoint x: 234, endPoint y: 156, distance: 74.9
click at [234, 156] on quentale-workspace at bounding box center [168, 81] width 336 height 162
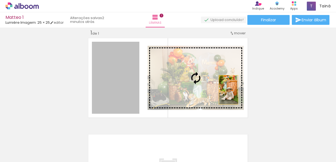
drag, startPoint x: 126, startPoint y: 79, endPoint x: 226, endPoint y: 89, distance: 101.2
click at [0, 0] on slot at bounding box center [0, 0] width 0 height 0
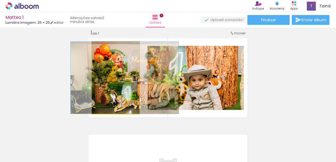
drag, startPoint x: 127, startPoint y: 77, endPoint x: 136, endPoint y: 83, distance: 11.0
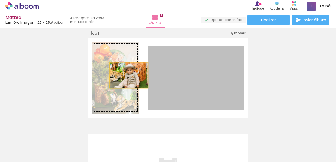
drag, startPoint x: 172, startPoint y: 91, endPoint x: 119, endPoint y: 75, distance: 54.6
click at [0, 0] on slot at bounding box center [0, 0] width 0 height 0
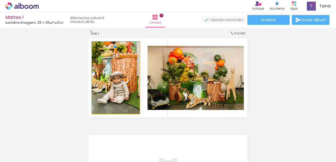
drag, startPoint x: 130, startPoint y: 68, endPoint x: 136, endPoint y: 68, distance: 6.0
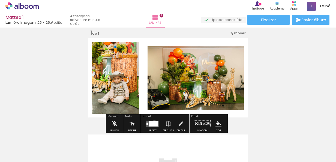
click at [153, 123] on div at bounding box center [154, 123] width 10 height 5
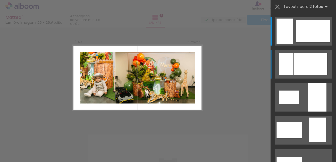
click at [304, 70] on div at bounding box center [310, 64] width 33 height 22
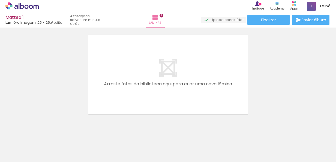
scroll to position [113, 0]
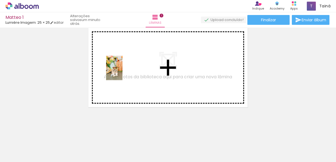
drag, startPoint x: 241, startPoint y: 151, endPoint x: 122, endPoint y: 72, distance: 142.2
click at [122, 72] on quentale-workspace at bounding box center [168, 81] width 336 height 162
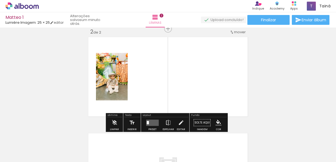
scroll to position [103, 0]
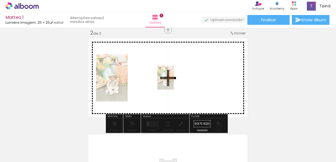
drag, startPoint x: 243, startPoint y: 150, endPoint x: 174, endPoint y: 82, distance: 97.2
click at [174, 82] on quentale-workspace at bounding box center [168, 81] width 336 height 162
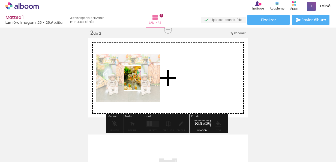
drag, startPoint x: 149, startPoint y: 150, endPoint x: 141, endPoint y: 82, distance: 68.4
click at [141, 82] on quentale-workspace at bounding box center [168, 81] width 336 height 162
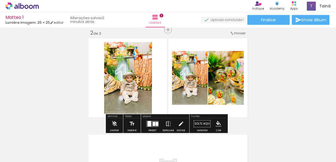
click at [156, 124] on div at bounding box center [157, 124] width 2 height 4
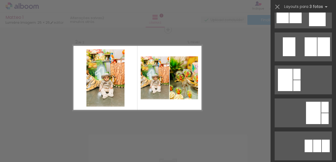
scroll to position [142, 0]
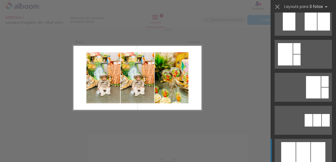
click at [307, 152] on div at bounding box center [303, 153] width 14 height 22
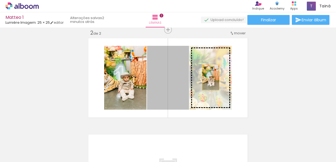
drag, startPoint x: 171, startPoint y: 80, endPoint x: 212, endPoint y: 77, distance: 41.3
click at [0, 0] on slot at bounding box center [0, 0] width 0 height 0
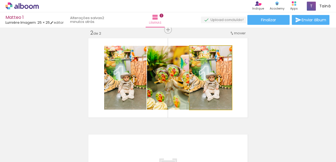
click at [210, 100] on quentale-photo at bounding box center [211, 78] width 42 height 64
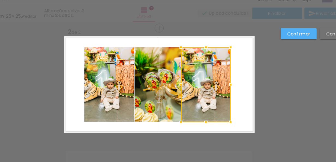
scroll to position [101, 0]
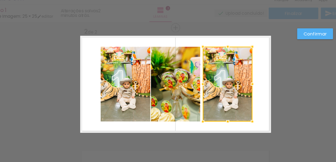
click at [210, 81] on div at bounding box center [212, 80] width 42 height 64
click at [215, 77] on div at bounding box center [212, 80] width 42 height 64
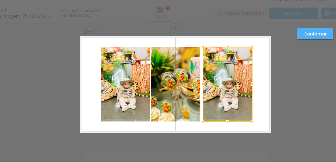
click at [217, 86] on div at bounding box center [212, 80] width 42 height 64
click at [117, 78] on quentale-photo at bounding box center [125, 80] width 42 height 64
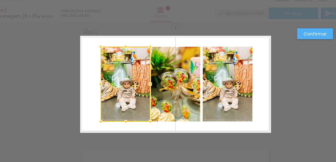
click at [117, 78] on div at bounding box center [125, 80] width 42 height 64
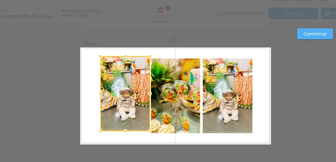
scroll to position [90, 0]
click at [121, 28] on div "Confirmar Cancelar" at bounding box center [168, 88] width 336 height 302
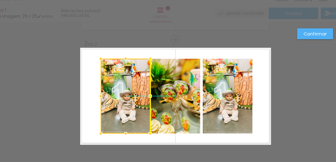
click at [133, 72] on div at bounding box center [125, 91] width 42 height 64
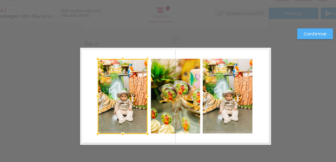
click at [131, 72] on div at bounding box center [123, 91] width 42 height 64
click at [133, 45] on div "Confirmar Cancelar" at bounding box center [168, 88] width 336 height 302
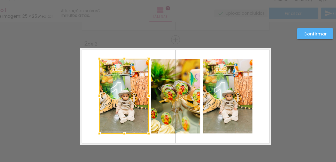
click at [127, 81] on div at bounding box center [124, 91] width 42 height 64
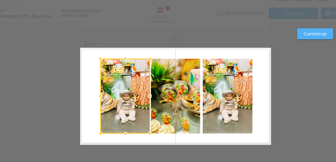
click at [283, 40] on div "Confirmar Cancelar" at bounding box center [301, 39] width 64 height 13
click at [283, 40] on paper-button "Confirmar" at bounding box center [287, 37] width 31 height 9
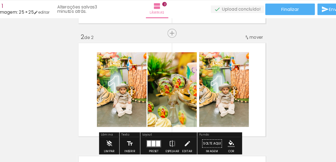
scroll to position [95, 0]
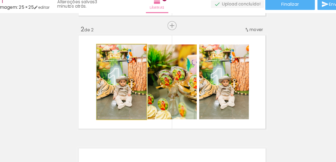
drag, startPoint x: 132, startPoint y: 105, endPoint x: 129, endPoint y: 109, distance: 4.9
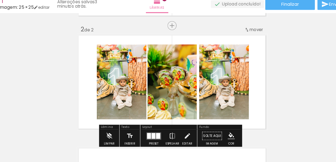
click at [267, 101] on div "Inserir lâmina 1 de 2 Inserir lâmina 2 de 2" at bounding box center [168, 79] width 336 height 289
click at [144, 125] on div "Layout" at bounding box center [165, 125] width 47 height 3
click at [288, 99] on div "Inserir lâmina 1 de 2 Inserir lâmina 2 de 2" at bounding box center [168, 79] width 336 height 289
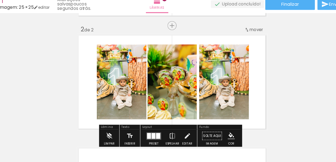
click at [262, 78] on div "Inserir lâmina 1 de 2 Inserir lâmina 2 de 2" at bounding box center [168, 79] width 336 height 289
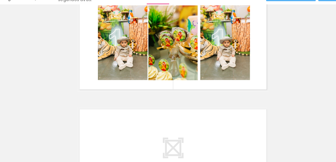
scroll to position [122, 0]
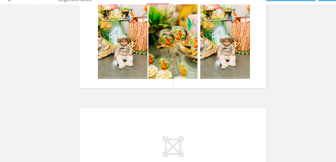
click at [175, 76] on div at bounding box center [168, 59] width 43 height 64
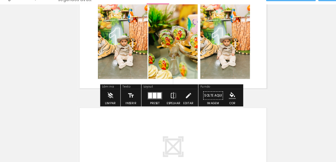
click at [0, 0] on div "Confirmar Cancelar" at bounding box center [0, 0] width 0 height 0
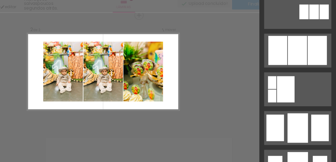
scroll to position [335, 0]
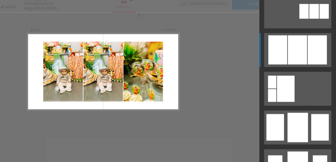
click at [313, 61] on div at bounding box center [320, 59] width 16 height 25
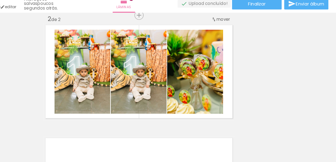
click at [127, 94] on div at bounding box center [120, 78] width 48 height 72
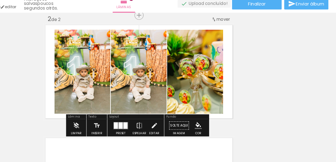
click at [127, 88] on div at bounding box center [120, 78] width 48 height 72
click at [112, 85] on div at bounding box center [120, 78] width 48 height 72
click at [116, 80] on div at bounding box center [120, 78] width 48 height 72
click at [0, 0] on div at bounding box center [0, 0] width 0 height 0
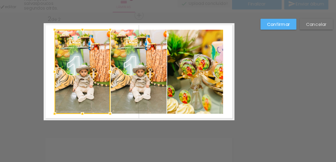
click at [112, 64] on div at bounding box center [119, 78] width 47 height 72
click at [113, 64] on div at bounding box center [119, 78] width 47 height 72
click at [121, 132] on div "Confirmar Cancelar" at bounding box center [168, 75] width 336 height 302
click at [122, 136] on div "Confirmar Cancelar" at bounding box center [168, 75] width 336 height 302
click at [277, 79] on div "Confirmar Cancelar" at bounding box center [168, 75] width 336 height 302
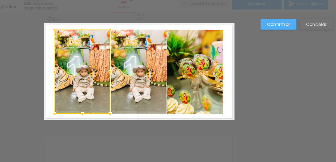
click at [143, 94] on div at bounding box center [119, 78] width 47 height 72
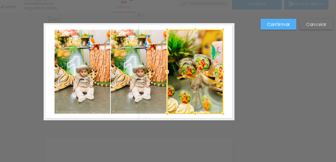
click at [228, 134] on div "Confirmar Cancelar" at bounding box center [168, 75] width 336 height 302
click at [192, 91] on div at bounding box center [216, 78] width 48 height 72
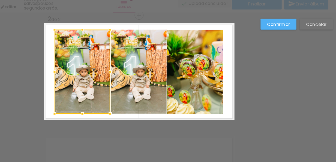
click at [176, 139] on div "Confirmar Cancelar" at bounding box center [168, 75] width 336 height 302
click at [306, 68] on div "Confirmar Cancelar" at bounding box center [168, 75] width 336 height 302
click at [0, 0] on slot "Confirmar" at bounding box center [0, 0] width 0 height 0
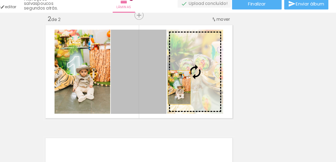
drag, startPoint x: 171, startPoint y: 93, endPoint x: 202, endPoint y: 92, distance: 31.1
click at [0, 0] on slot at bounding box center [0, 0] width 0 height 0
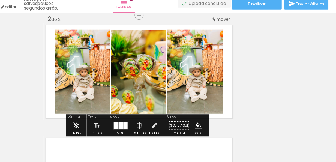
click at [178, 86] on quentale-photo at bounding box center [167, 78] width 47 height 72
click at [126, 79] on quentale-photo at bounding box center [119, 78] width 47 height 72
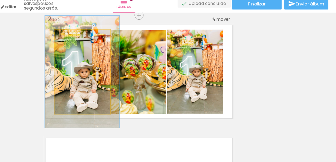
drag, startPoint x: 106, startPoint y: 47, endPoint x: 112, endPoint y: 49, distance: 6.5
type paper-slider "133"
click at [113, 49] on div at bounding box center [115, 47] width 5 height 5
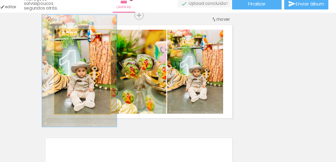
drag, startPoint x: 128, startPoint y: 82, endPoint x: 125, endPoint y: 82, distance: 2.8
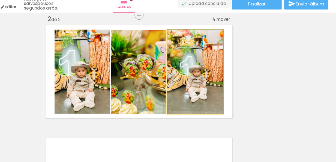
click at [209, 99] on quentale-photo at bounding box center [216, 78] width 48 height 72
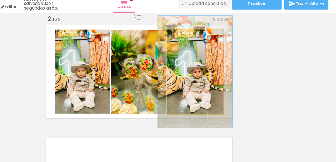
drag, startPoint x: 204, startPoint y: 48, endPoint x: 209, endPoint y: 50, distance: 6.1
type paper-slider "132"
click at [209, 50] on div at bounding box center [211, 47] width 9 height 9
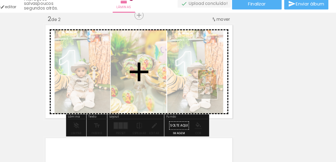
drag, startPoint x: 271, startPoint y: 146, endPoint x: 233, endPoint y: 92, distance: 65.7
click at [233, 92] on quentale-workspace at bounding box center [168, 81] width 336 height 162
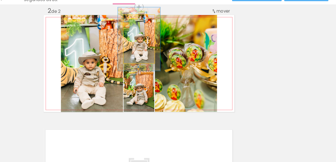
click at [172, 65] on quentale-photo at bounding box center [168, 57] width 26 height 41
click at [171, 64] on quentale-photo at bounding box center [168, 57] width 26 height 41
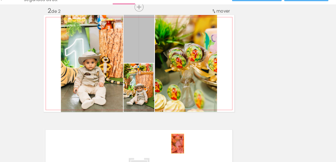
drag, startPoint x: 171, startPoint y: 64, endPoint x: 200, endPoint y: 150, distance: 90.8
click at [200, 150] on quentale-workspace at bounding box center [168, 81] width 336 height 162
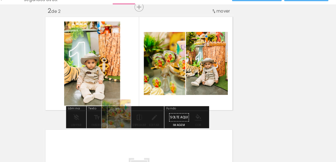
drag, startPoint x: 153, startPoint y: 128, endPoint x: 153, endPoint y: 124, distance: 3.5
click at [153, 124] on quentale-workspace at bounding box center [168, 81] width 336 height 162
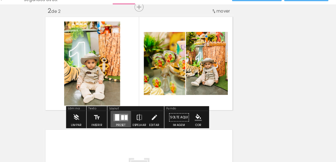
click at [153, 124] on div at bounding box center [154, 124] width 2 height 4
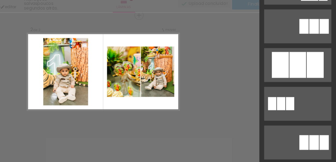
scroll to position [248, 0]
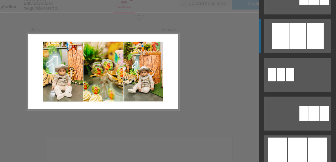
click at [321, 39] on div at bounding box center [318, 47] width 14 height 22
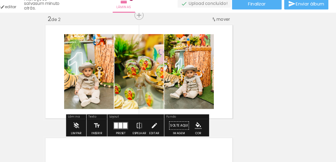
click at [258, 72] on div "Inserir lâmina 1 de 2 Inserir lâmina 2 de 2" at bounding box center [168, 70] width 336 height 289
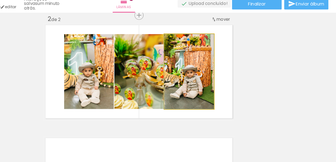
click at [209, 75] on quentale-photo at bounding box center [211, 78] width 42 height 64
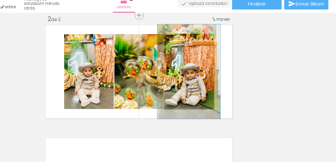
drag, startPoint x: 200, startPoint y: 52, endPoint x: 205, endPoint y: 53, distance: 5.0
type paper-slider "126"
click at [205, 53] on div at bounding box center [207, 51] width 5 height 5
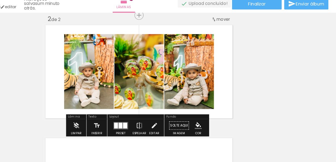
click at [259, 87] on div "Inserir lâmina 1 de 2 Inserir lâmina 2 de 2" at bounding box center [168, 70] width 336 height 289
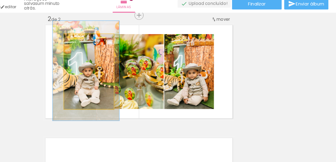
click at [130, 87] on quentale-photo at bounding box center [125, 78] width 42 height 64
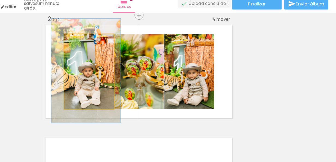
type paper-slider "138"
click at [124, 52] on div at bounding box center [125, 51] width 5 height 5
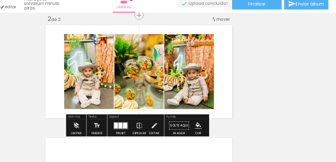
click at [264, 80] on div "Inserir lâmina 1 de 2 Inserir lâmina 2 de 2" at bounding box center [168, 70] width 336 height 289
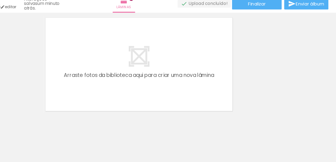
scroll to position [209, 0]
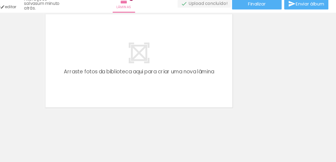
click at [178, 61] on quentale-layouter at bounding box center [168, 68] width 163 height 83
click at [171, 61] on quentale-layouter at bounding box center [168, 68] width 163 height 83
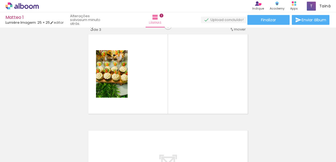
scroll to position [199, 0]
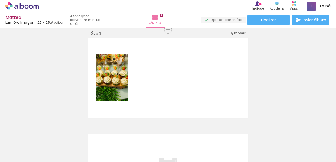
click at [12, 156] on span "Adicionar Fotos" at bounding box center [19, 155] width 16 height 6
click at [0, 0] on input "file" at bounding box center [0, 0] width 0 height 0
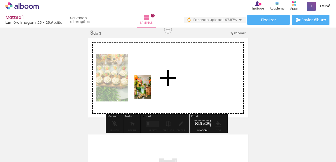
drag, startPoint x: 91, startPoint y: 149, endPoint x: 151, endPoint y: 91, distance: 83.9
click at [151, 91] on quentale-workspace at bounding box center [168, 81] width 336 height 162
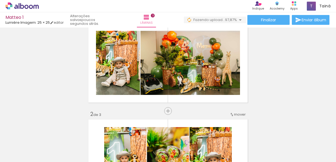
scroll to position [12, 0]
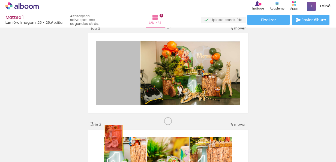
drag, startPoint x: 121, startPoint y: 76, endPoint x: 111, endPoint y: 148, distance: 72.7
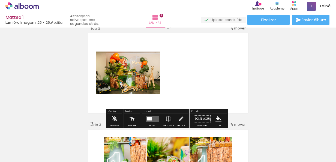
click at [211, 87] on quentale-layouter at bounding box center [168, 73] width 163 height 83
click at [147, 122] on div at bounding box center [152, 118] width 15 height 11
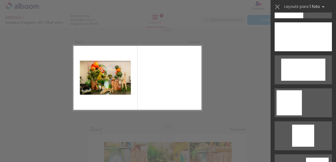
scroll to position [487, 0]
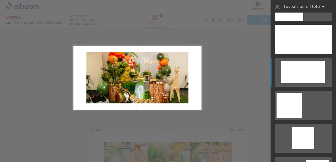
click at [316, 71] on div at bounding box center [303, 72] width 44 height 22
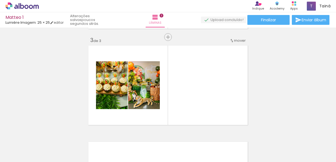
scroll to position [193, 0]
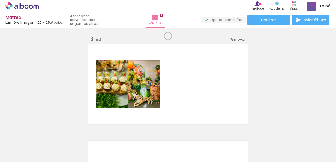
click at [20, 155] on span "Adicionar Fotos" at bounding box center [19, 155] width 16 height 6
click at [0, 0] on input "file" at bounding box center [0, 0] width 0 height 0
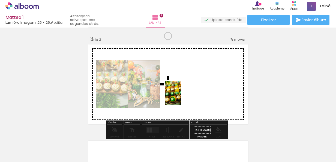
drag, startPoint x: 186, startPoint y: 145, endPoint x: 181, endPoint y: 97, distance: 48.3
click at [181, 97] on quentale-workspace at bounding box center [168, 81] width 336 height 162
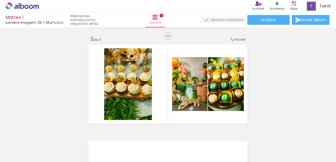
scroll to position [0, 79]
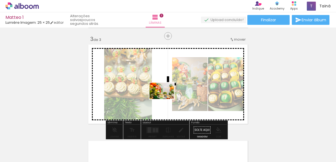
drag, startPoint x: 100, startPoint y: 149, endPoint x: 167, endPoint y: 99, distance: 83.4
click at [167, 99] on quentale-workspace at bounding box center [168, 81] width 336 height 162
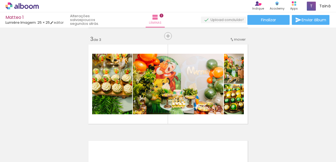
scroll to position [0, 0]
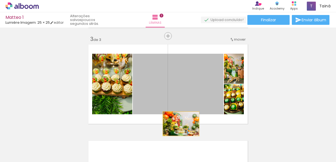
drag, startPoint x: 165, startPoint y: 96, endPoint x: 179, endPoint y: 140, distance: 45.7
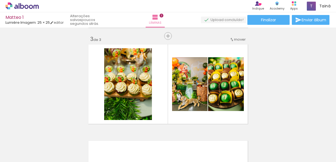
click at [20, 152] on span "Adicionar Fotos" at bounding box center [19, 155] width 16 height 6
click at [0, 0] on input "file" at bounding box center [0, 0] width 0 height 0
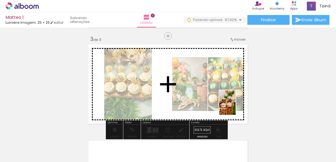
drag, startPoint x: 311, startPoint y: 146, endPoint x: 223, endPoint y: 108, distance: 95.8
click at [223, 108] on quentale-workspace at bounding box center [168, 81] width 336 height 162
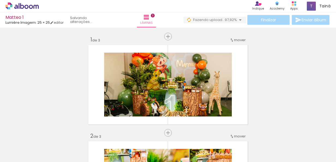
scroll to position [0, 1177]
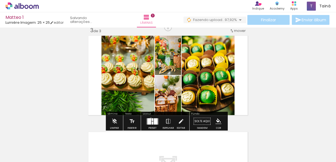
click at [149, 119] on div at bounding box center [149, 121] width 4 height 6
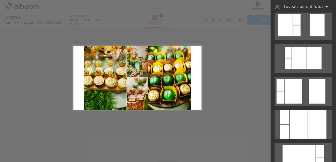
scroll to position [153, 0]
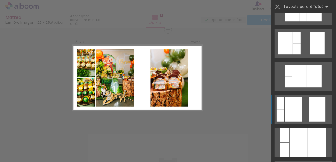
click at [305, 101] on quentale-layouter at bounding box center [303, 109] width 57 height 29
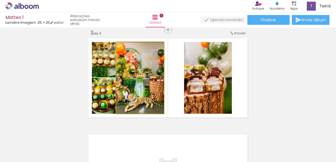
click at [131, 78] on quentale-photo at bounding box center [140, 78] width 48 height 72
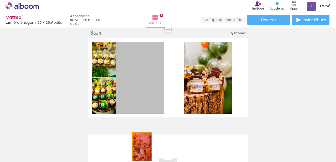
drag, startPoint x: 138, startPoint y: 76, endPoint x: 140, endPoint y: 148, distance: 71.8
click at [140, 148] on quentale-workspace at bounding box center [168, 81] width 336 height 162
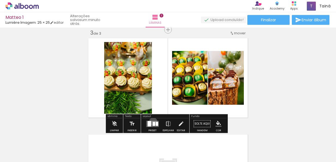
click at [153, 122] on div at bounding box center [154, 124] width 2 height 4
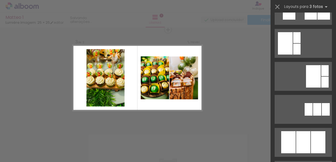
scroll to position [0, 0]
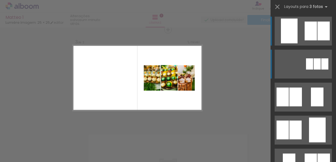
click at [318, 65] on div at bounding box center [317, 63] width 7 height 11
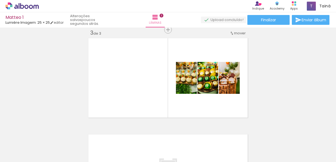
scroll to position [0, 442]
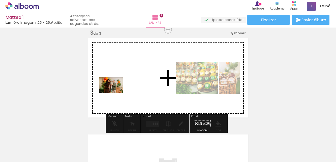
drag, startPoint x: 78, startPoint y: 148, endPoint x: 119, endPoint y: 86, distance: 74.1
click at [119, 86] on quentale-workspace at bounding box center [168, 81] width 336 height 162
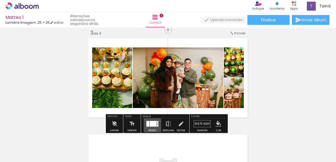
click at [152, 125] on div at bounding box center [153, 123] width 7 height 5
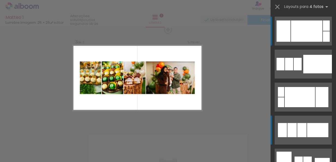
click at [311, 140] on quentale-layouter at bounding box center [303, 130] width 57 height 29
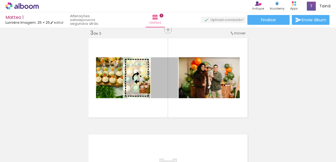
drag, startPoint x: 163, startPoint y: 86, endPoint x: 143, endPoint y: 85, distance: 20.2
click at [0, 0] on slot at bounding box center [0, 0] width 0 height 0
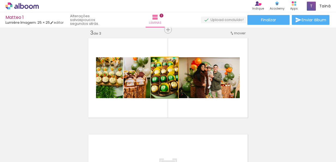
click at [157, 87] on quentale-photo at bounding box center [164, 77] width 27 height 41
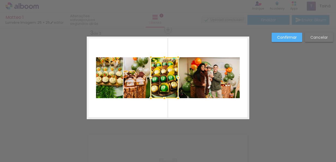
click at [168, 103] on quentale-layouter at bounding box center [168, 78] width 163 height 83
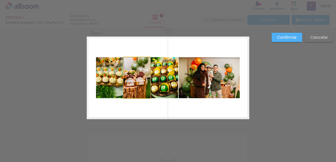
click at [134, 90] on quentale-photo at bounding box center [137, 77] width 27 height 41
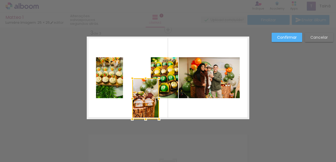
drag, startPoint x: 134, startPoint y: 90, endPoint x: 143, endPoint y: 171, distance: 81.5
click at [143, 162] on html "link( href="../../bower_components/polymer/polymer.html" rel="import" ) picture…" at bounding box center [168, 81] width 336 height 162
click at [154, 131] on div "Confirmar Cancelar" at bounding box center [168, 27] width 336 height 398
click at [0, 0] on slot "Confirmar" at bounding box center [0, 0] width 0 height 0
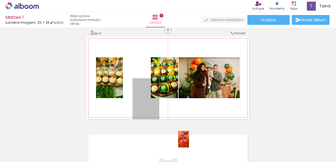
drag, startPoint x: 144, startPoint y: 97, endPoint x: 183, endPoint y: 143, distance: 60.4
click at [183, 143] on quentale-workspace at bounding box center [168, 81] width 336 height 162
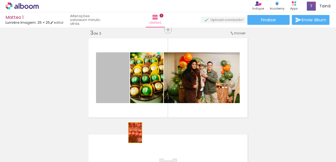
drag, startPoint x: 123, startPoint y: 85, endPoint x: 135, endPoint y: 136, distance: 52.1
click at [135, 136] on quentale-workspace at bounding box center [168, 81] width 336 height 162
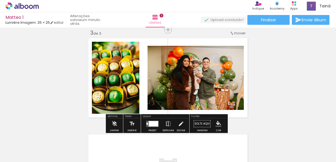
click at [273, 73] on div "Inserir lâmina 1 de 3 Inserir lâmina 2 de 3 Inserir lâmina 3 de 3" at bounding box center [168, 22] width 336 height 385
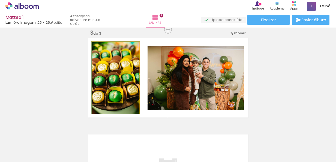
click at [95, 101] on quentale-photo at bounding box center [115, 78] width 47 height 72
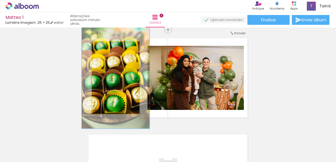
drag, startPoint x: 102, startPoint y: 47, endPoint x: 109, endPoint y: 46, distance: 7.7
type paper-slider "141"
click at [110, 46] on div at bounding box center [112, 47] width 5 height 5
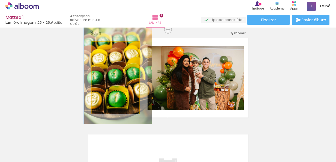
drag, startPoint x: 117, startPoint y: 79, endPoint x: 119, endPoint y: 74, distance: 5.1
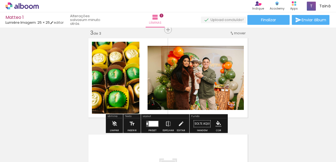
click at [274, 90] on div "Inserir lâmina 1 de 3 Inserir lâmina 2 de 3 Inserir lâmina 3 de 3" at bounding box center [168, 22] width 336 height 385
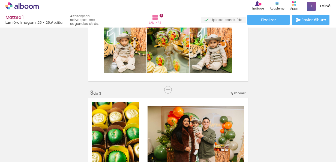
scroll to position [134, 0]
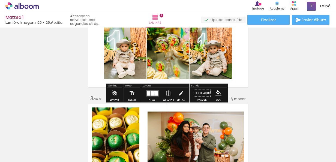
drag, startPoint x: 122, startPoint y: 128, endPoint x: 128, endPoint y: 70, distance: 57.6
click at [128, 70] on quentale-workspace at bounding box center [168, 81] width 336 height 162
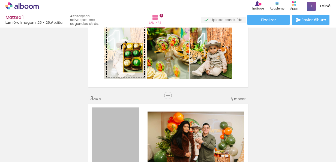
drag, startPoint x: 129, startPoint y: 121, endPoint x: 130, endPoint y: 57, distance: 63.3
click at [130, 57] on div "Inserir lâmina 1 de 3 Inserir lâmina 2 de 3 Inserir lâmina 3 de 3" at bounding box center [168, 88] width 336 height 385
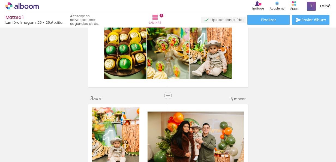
scroll to position [0, 0]
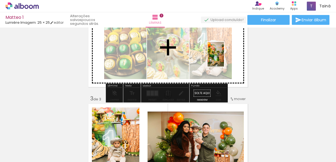
drag, startPoint x: 86, startPoint y: 145, endPoint x: 224, endPoint y: 58, distance: 162.4
click at [224, 58] on quentale-workspace at bounding box center [168, 81] width 336 height 162
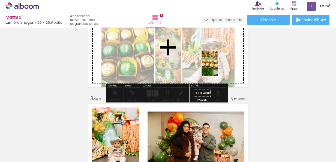
drag, startPoint x: 120, startPoint y: 148, endPoint x: 218, endPoint y: 68, distance: 126.4
click at [218, 68] on quentale-workspace at bounding box center [168, 81] width 336 height 162
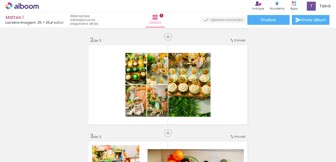
scroll to position [94, 0]
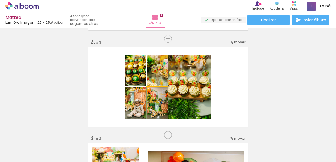
click at [158, 106] on quentale-photo at bounding box center [157, 103] width 21 height 32
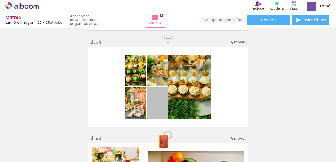
drag, startPoint x: 160, startPoint y: 106, endPoint x: 162, endPoint y: 142, distance: 36.6
click at [162, 142] on quentale-workspace at bounding box center [168, 81] width 336 height 162
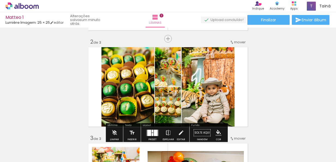
click at [146, 127] on div "Layout" at bounding box center [165, 125] width 47 height 3
click at [145, 125] on div "Layout" at bounding box center [165, 125] width 47 height 3
click at [282, 115] on div "Inserir lâmina 1 de 3 Inserir lâmina 2 de 3 Inserir lâmina 3 de 3" at bounding box center [168, 127] width 336 height 385
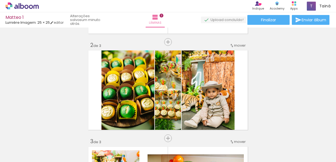
scroll to position [92, 0]
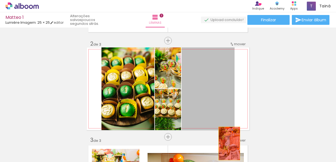
drag, startPoint x: 212, startPoint y: 76, endPoint x: 229, endPoint y: 153, distance: 78.8
click at [229, 153] on quentale-workspace at bounding box center [168, 81] width 336 height 162
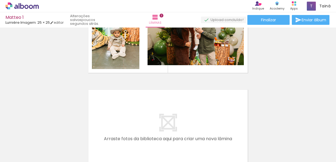
scroll to position [246, 0]
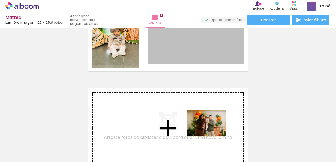
drag, startPoint x: 218, startPoint y: 51, endPoint x: 204, endPoint y: 123, distance: 73.5
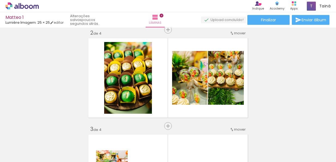
scroll to position [105, 0]
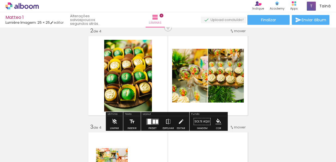
click at [174, 112] on div "Layout Preset Espelhar Editar" at bounding box center [165, 121] width 48 height 19
click at [150, 122] on quentale-layouter at bounding box center [152, 121] width 13 height 6
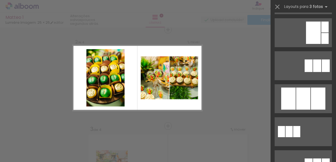
scroll to position [225, 0]
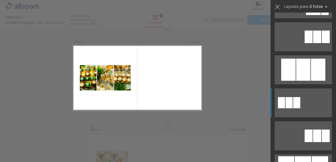
click at [303, 100] on quentale-layouter at bounding box center [303, 102] width 57 height 29
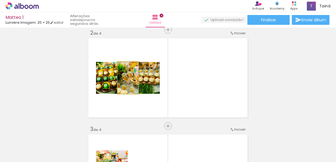
click at [134, 87] on quentale-photo at bounding box center [128, 78] width 21 height 32
click at [112, 84] on quentale-photo at bounding box center [106, 78] width 21 height 32
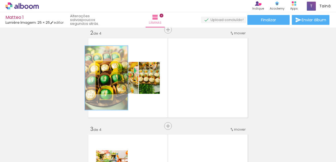
drag, startPoint x: 104, startPoint y: 67, endPoint x: 106, endPoint y: 67, distance: 2.7
type paper-slider "200"
click at [106, 67] on div at bounding box center [108, 67] width 5 height 5
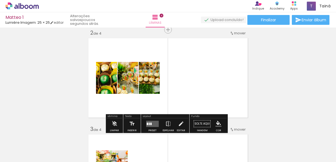
click at [180, 84] on quentale-layouter at bounding box center [168, 78] width 163 height 83
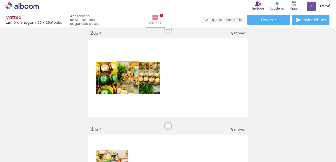
click at [132, 84] on quentale-photo at bounding box center [128, 78] width 21 height 32
click at [142, 85] on quentale-photo at bounding box center [149, 78] width 21 height 32
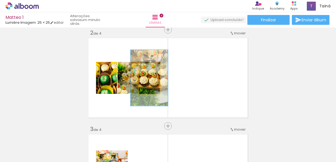
type paper-slider "175"
click at [149, 68] on div at bounding box center [150, 67] width 5 height 5
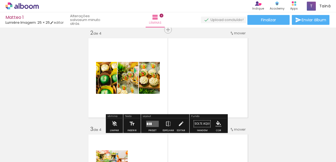
click at [190, 70] on quentale-layouter at bounding box center [168, 78] width 163 height 83
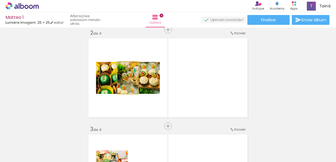
click at [131, 86] on quentale-photo at bounding box center [128, 78] width 21 height 32
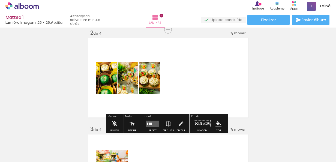
click at [198, 94] on quentale-layouter at bounding box center [168, 78] width 163 height 83
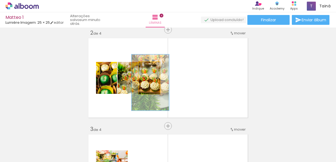
drag, startPoint x: 153, startPoint y: 87, endPoint x: 154, endPoint y: 91, distance: 4.8
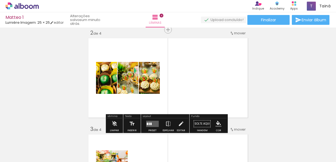
click at [196, 91] on quentale-layouter at bounding box center [168, 78] width 163 height 83
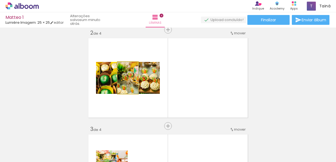
click at [131, 82] on quentale-photo at bounding box center [128, 78] width 21 height 32
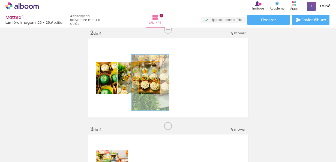
click at [146, 82] on quentale-photo at bounding box center [149, 78] width 21 height 32
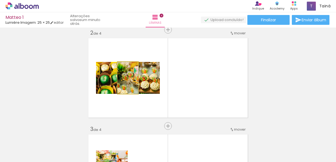
click at [128, 81] on quentale-photo at bounding box center [128, 78] width 21 height 32
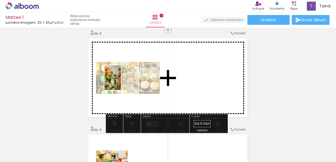
drag, startPoint x: 89, startPoint y: 140, endPoint x: 128, endPoint y: 75, distance: 76.3
click at [128, 75] on quentale-workspace at bounding box center [168, 81] width 336 height 162
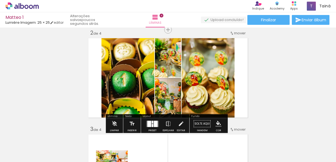
click at [15, 156] on span "Adicionar Fotos" at bounding box center [19, 155] width 16 height 6
click at [0, 0] on input "file" at bounding box center [0, 0] width 0 height 0
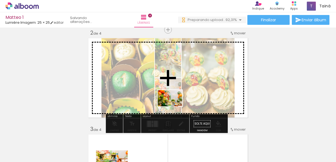
drag, startPoint x: 180, startPoint y: 148, endPoint x: 174, endPoint y: 106, distance: 41.9
click at [174, 106] on quentale-workspace at bounding box center [168, 81] width 336 height 162
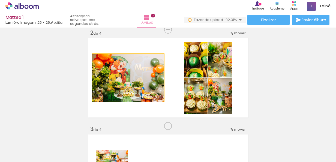
click at [136, 87] on quentale-photo at bounding box center [128, 78] width 72 height 48
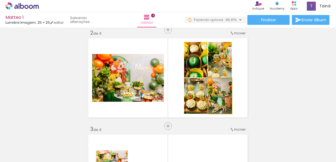
click at [215, 101] on quentale-photo at bounding box center [220, 96] width 24 height 36
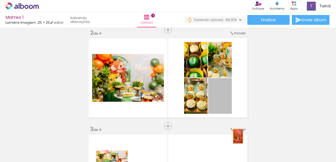
drag, startPoint x: 215, startPoint y: 101, endPoint x: 236, endPoint y: 139, distance: 43.2
click at [236, 139] on quentale-workspace at bounding box center [168, 81] width 336 height 162
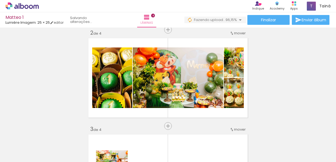
scroll to position [0, 1298]
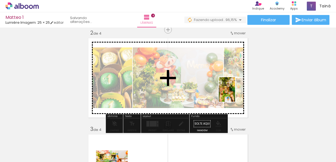
drag, startPoint x: 229, startPoint y: 154, endPoint x: 235, endPoint y: 93, distance: 61.5
click at [235, 93] on quentale-workspace at bounding box center [168, 81] width 336 height 162
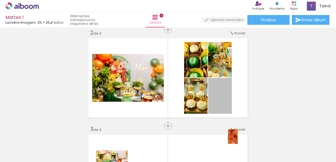
drag, startPoint x: 220, startPoint y: 103, endPoint x: 235, endPoint y: 140, distance: 39.5
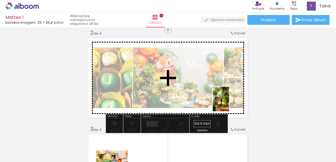
drag, startPoint x: 251, startPoint y: 152, endPoint x: 229, endPoint y: 102, distance: 55.0
click at [229, 102] on quentale-workspace at bounding box center [168, 81] width 336 height 162
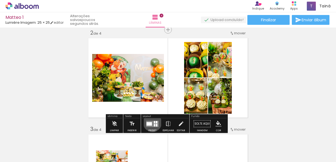
click at [151, 122] on quentale-layouter at bounding box center [152, 124] width 13 height 6
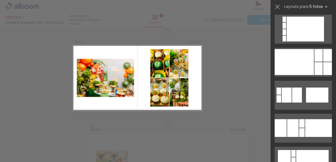
scroll to position [1058, 0]
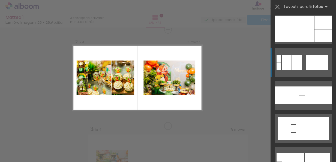
click at [315, 74] on quentale-layouter at bounding box center [303, 62] width 57 height 29
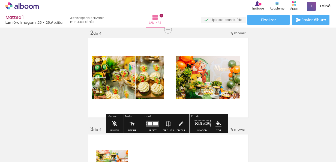
click at [153, 119] on div at bounding box center [152, 123] width 15 height 11
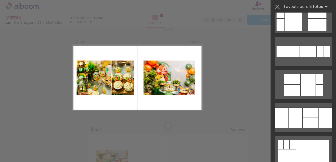
scroll to position [1813, 0]
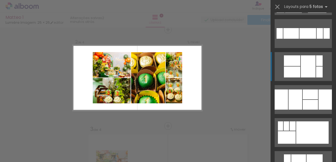
click at [294, 69] on div at bounding box center [292, 72] width 16 height 11
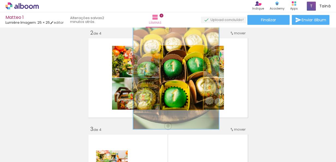
drag, startPoint x: 188, startPoint y: 87, endPoint x: 183, endPoint y: 73, distance: 15.2
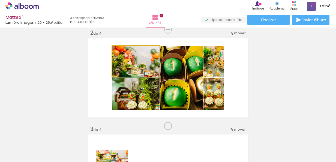
click at [139, 72] on quentale-photo at bounding box center [135, 62] width 47 height 32
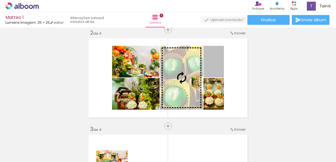
drag, startPoint x: 217, startPoint y: 71, endPoint x: 191, endPoint y: 82, distance: 27.9
click at [0, 0] on slot at bounding box center [0, 0] width 0 height 0
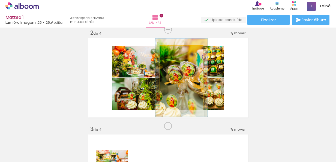
drag, startPoint x: 170, startPoint y: 52, endPoint x: 174, endPoint y: 51, distance: 4.2
type paper-slider "122"
click at [175, 51] on div at bounding box center [177, 51] width 5 height 5
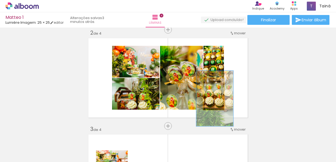
click at [215, 97] on quentale-photo at bounding box center [214, 94] width 20 height 32
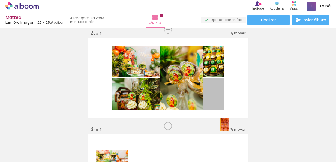
drag, startPoint x: 215, startPoint y: 97, endPoint x: 217, endPoint y: 149, distance: 51.9
click at [217, 149] on quentale-workspace at bounding box center [168, 81] width 336 height 162
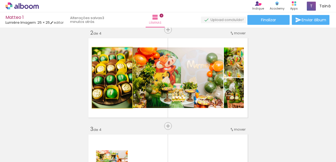
drag, startPoint x: 108, startPoint y: 91, endPoint x: 103, endPoint y: 97, distance: 7.8
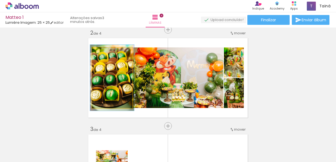
type paper-slider "109"
click at [104, 52] on div at bounding box center [106, 53] width 5 height 5
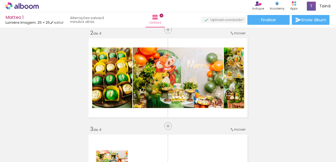
click at [237, 95] on quentale-photo at bounding box center [234, 93] width 20 height 30
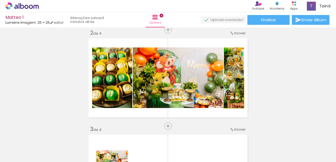
click at [235, 94] on quentale-photo at bounding box center [234, 93] width 20 height 30
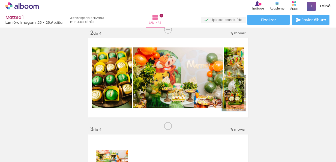
type paper-slider "120"
click at [231, 82] on div at bounding box center [233, 83] width 5 height 5
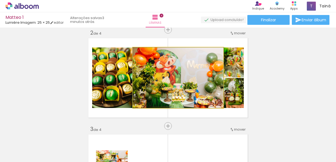
click at [215, 75] on quentale-photo at bounding box center [178, 77] width 91 height 61
drag, startPoint x: 215, startPoint y: 75, endPoint x: 197, endPoint y: 77, distance: 17.8
drag, startPoint x: 197, startPoint y: 77, endPoint x: 194, endPoint y: 77, distance: 3.3
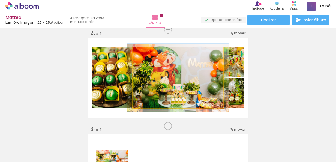
type paper-slider "112"
click at [147, 52] on div at bounding box center [147, 53] width 5 height 5
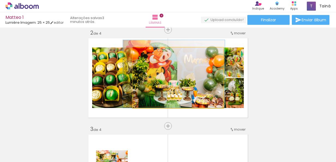
drag, startPoint x: 181, startPoint y: 76, endPoint x: 177, endPoint y: 68, distance: 8.5
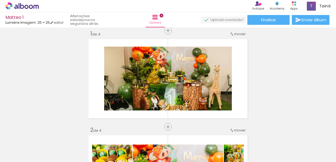
scroll to position [4, 0]
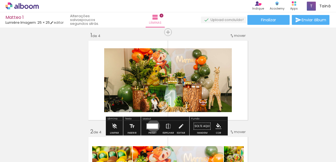
click at [152, 125] on div at bounding box center [152, 126] width 11 height 5
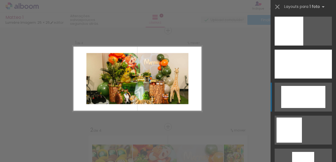
scroll to position [7, 0]
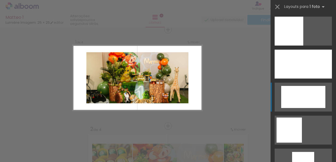
click at [292, 95] on div at bounding box center [303, 97] width 44 height 22
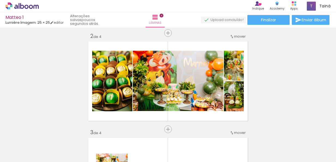
scroll to position [99, 0]
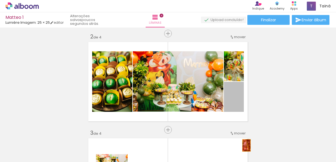
drag, startPoint x: 240, startPoint y: 92, endPoint x: 244, endPoint y: 145, distance: 54.0
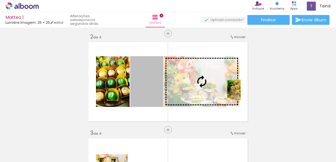
drag, startPoint x: 152, startPoint y: 96, endPoint x: 232, endPoint y: 90, distance: 80.7
click at [0, 0] on slot at bounding box center [0, 0] width 0 height 0
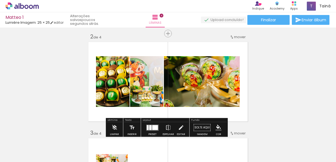
click at [146, 128] on quentale-thumb at bounding box center [131, 143] width 31 height 31
click at [149, 126] on div at bounding box center [150, 127] width 2 height 5
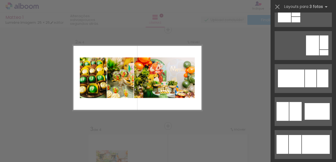
scroll to position [358, 0]
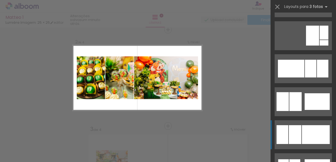
click at [318, 128] on div at bounding box center [316, 134] width 28 height 19
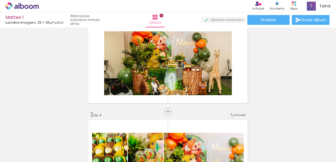
scroll to position [15, 0]
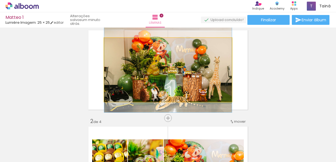
click at [216, 71] on quentale-photo at bounding box center [168, 70] width 128 height 64
click at [203, 80] on quentale-photo at bounding box center [168, 70] width 128 height 64
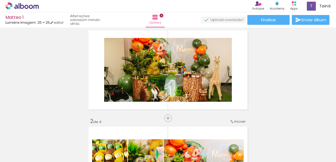
scroll to position [0, 0]
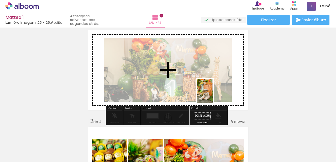
drag, startPoint x: 275, startPoint y: 150, endPoint x: 210, endPoint y: 92, distance: 87.3
click at [210, 92] on quentale-workspace at bounding box center [168, 81] width 336 height 162
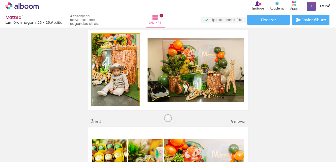
click at [137, 82] on quentale-photo at bounding box center [115, 70] width 47 height 72
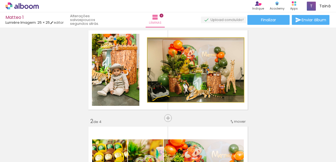
click at [169, 83] on quentale-photo at bounding box center [196, 70] width 96 height 64
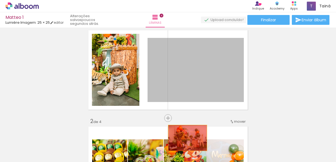
drag, startPoint x: 169, startPoint y: 83, endPoint x: 186, endPoint y: 140, distance: 59.7
click at [186, 140] on quentale-workspace at bounding box center [168, 81] width 336 height 162
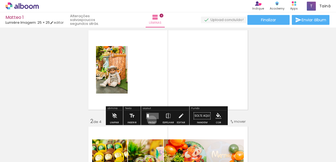
click at [151, 120] on div at bounding box center [152, 115] width 15 height 11
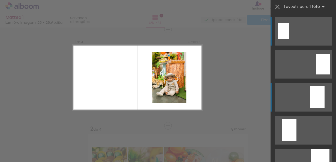
scroll to position [7, 0]
click at [322, 98] on quentale-layouter at bounding box center [303, 97] width 57 height 29
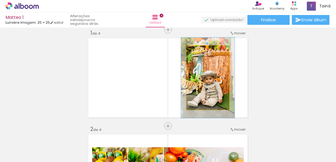
drag, startPoint x: 198, startPoint y: 51, endPoint x: 203, endPoint y: 50, distance: 4.9
type paper-slider "126"
click at [203, 50] on div at bounding box center [204, 51] width 5 height 5
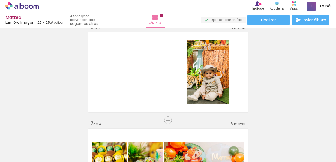
scroll to position [16, 0]
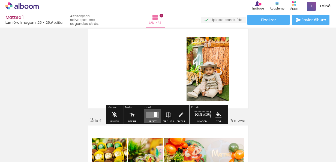
click at [151, 115] on quentale-layouter at bounding box center [152, 115] width 13 height 6
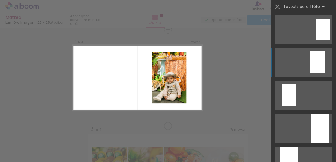
scroll to position [37, 0]
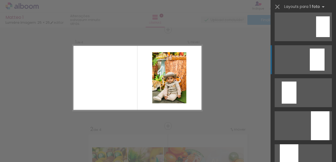
click at [318, 62] on div at bounding box center [317, 60] width 15 height 22
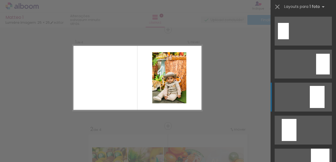
click at [317, 89] on div at bounding box center [317, 97] width 15 height 22
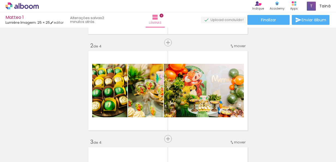
scroll to position [92, 0]
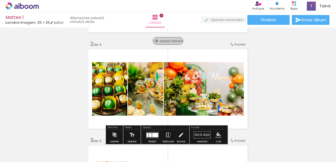
click at [167, 40] on span "Inserir lâmina" at bounding box center [170, 41] width 21 height 4
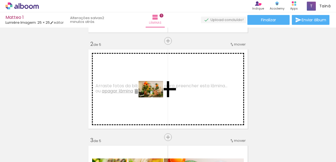
drag, startPoint x: 61, startPoint y: 145, endPoint x: 155, endPoint y: 97, distance: 105.8
click at [155, 97] on quentale-workspace at bounding box center [168, 81] width 336 height 162
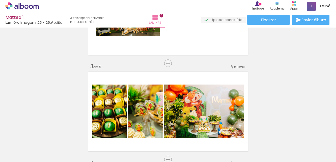
scroll to position [162, 0]
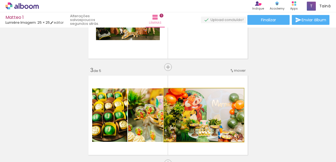
drag, startPoint x: 206, startPoint y: 111, endPoint x: 206, endPoint y: 108, distance: 3.0
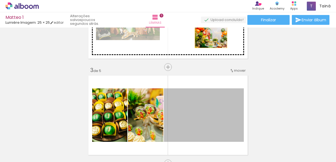
drag, startPoint x: 0, startPoint y: 0, endPoint x: 209, endPoint y: 37, distance: 212.2
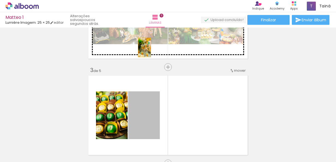
drag, startPoint x: 134, startPoint y: 116, endPoint x: 142, endPoint y: 47, distance: 69.5
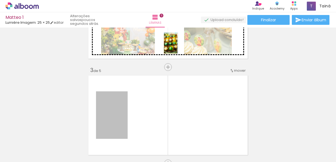
drag, startPoint x: 118, startPoint y: 116, endPoint x: 172, endPoint y: 37, distance: 96.4
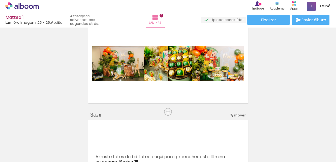
scroll to position [120, 0]
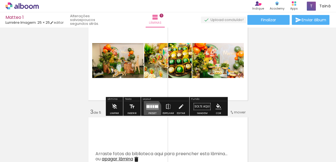
click at [149, 109] on quentale-layouter at bounding box center [152, 106] width 13 height 6
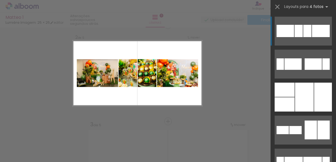
scroll to position [103, 0]
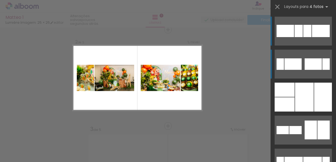
click at [302, 64] on quentale-layouter at bounding box center [303, 64] width 57 height 29
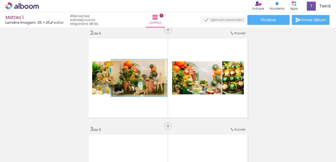
type paper-slider "113"
click at [128, 67] on div at bounding box center [129, 67] width 5 height 5
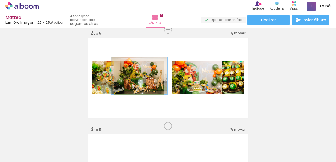
drag, startPoint x: 151, startPoint y: 84, endPoint x: 152, endPoint y: 81, distance: 3.0
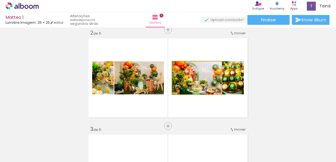
drag, startPoint x: 186, startPoint y: 84, endPoint x: 201, endPoint y: 77, distance: 16.4
drag, startPoint x: 201, startPoint y: 77, endPoint x: 197, endPoint y: 79, distance: 3.5
click at [206, 84] on quentale-photo at bounding box center [197, 77] width 50 height 33
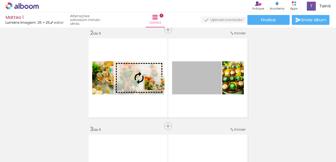
drag, startPoint x: 206, startPoint y: 84, endPoint x: 151, endPoint y: 82, distance: 55.7
click at [0, 0] on slot at bounding box center [0, 0] width 0 height 0
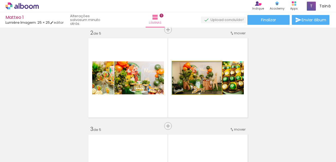
click at [187, 86] on quentale-photo at bounding box center [197, 77] width 50 height 33
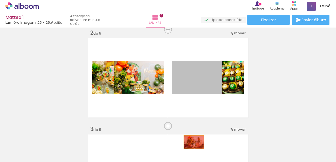
drag, startPoint x: 199, startPoint y: 84, endPoint x: 192, endPoint y: 144, distance: 60.6
click at [192, 144] on quentale-workspace at bounding box center [168, 81] width 336 height 162
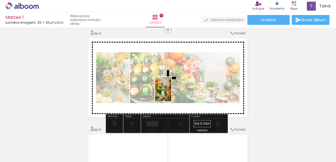
drag, startPoint x: 86, startPoint y: 147, endPoint x: 177, endPoint y: 87, distance: 108.9
click at [177, 87] on quentale-workspace at bounding box center [168, 81] width 336 height 162
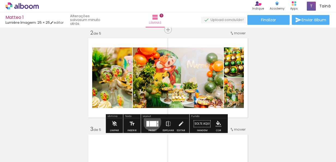
click at [151, 122] on div at bounding box center [153, 123] width 7 height 5
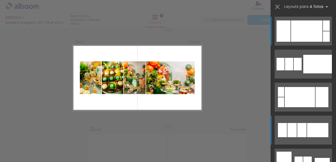
click at [307, 128] on div at bounding box center [317, 130] width 21 height 14
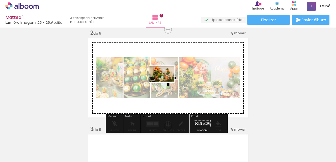
drag, startPoint x: 63, startPoint y: 142, endPoint x: 172, endPoint y: 77, distance: 126.9
click at [172, 77] on quentale-workspace at bounding box center [168, 81] width 336 height 162
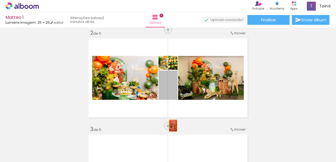
drag, startPoint x: 172, startPoint y: 89, endPoint x: 165, endPoint y: 149, distance: 59.9
click at [165, 149] on quentale-workspace at bounding box center [168, 81] width 336 height 162
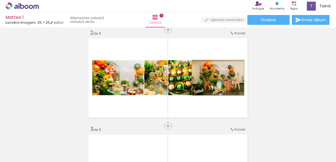
click at [211, 85] on quentale-photo at bounding box center [218, 77] width 52 height 35
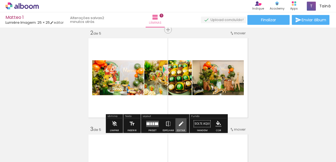
click at [179, 125] on iron-icon at bounding box center [181, 123] width 6 height 11
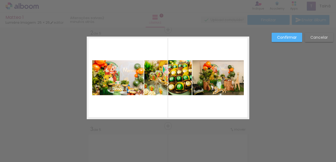
click at [204, 76] on quentale-photo at bounding box center [218, 77] width 52 height 35
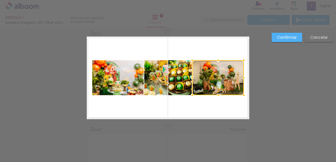
click at [204, 76] on div at bounding box center [218, 77] width 52 height 35
click at [0, 0] on slot "Confirmar" at bounding box center [0, 0] width 0 height 0
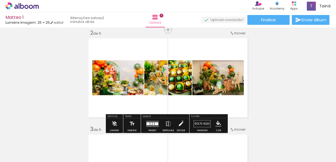
click at [181, 121] on iron-icon at bounding box center [181, 123] width 6 height 11
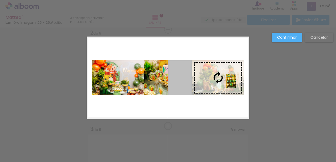
drag, startPoint x: 183, startPoint y: 81, endPoint x: 232, endPoint y: 81, distance: 49.6
click at [0, 0] on slot at bounding box center [0, 0] width 0 height 0
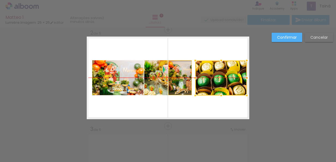
drag, startPoint x: 206, startPoint y: 83, endPoint x: 209, endPoint y: 83, distance: 3.0
click at [209, 83] on div at bounding box center [221, 78] width 52 height 35
click at [175, 90] on quentale-photo at bounding box center [179, 77] width 23 height 35
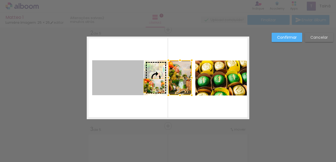
drag, startPoint x: 128, startPoint y: 86, endPoint x: 152, endPoint y: 86, distance: 24.0
click at [0, 0] on slot at bounding box center [0, 0] width 0 height 0
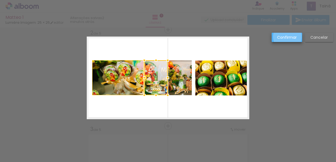
click at [0, 0] on slot "Confirmar" at bounding box center [0, 0] width 0 height 0
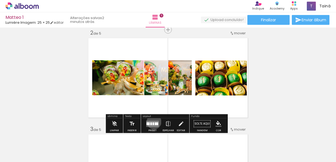
click at [153, 121] on quentale-layouter at bounding box center [152, 124] width 13 height 6
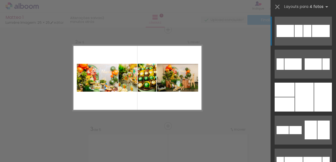
click at [305, 35] on div at bounding box center [307, 31] width 8 height 12
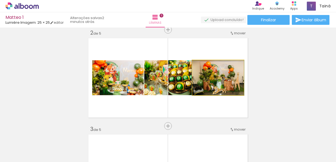
click at [215, 80] on quentale-photo at bounding box center [218, 77] width 52 height 35
click at [204, 67] on div at bounding box center [205, 66] width 5 height 5
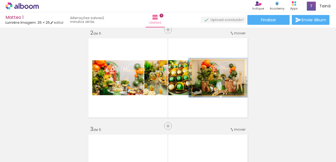
type paper-slider "112"
click at [206, 67] on div at bounding box center [207, 66] width 5 height 5
click at [228, 90] on quentale-photo at bounding box center [218, 77] width 52 height 35
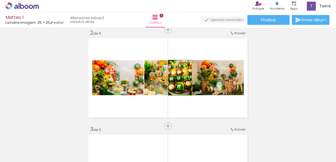
click at [182, 89] on quentale-photo at bounding box center [179, 77] width 23 height 35
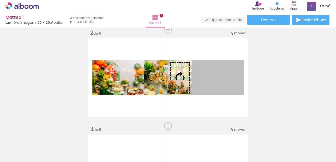
drag, startPoint x: 210, startPoint y: 88, endPoint x: 175, endPoint y: 86, distance: 34.7
click at [0, 0] on slot at bounding box center [0, 0] width 0 height 0
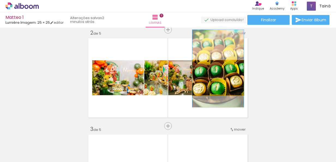
drag, startPoint x: 210, startPoint y: 85, endPoint x: 209, endPoint y: 76, distance: 9.3
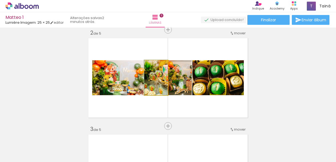
drag, startPoint x: 159, startPoint y: 88, endPoint x: 159, endPoint y: 85, distance: 3.9
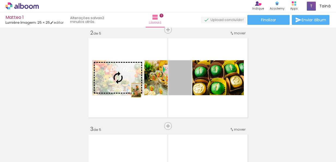
drag, startPoint x: 176, startPoint y: 87, endPoint x: 125, endPoint y: 88, distance: 51.0
click at [0, 0] on slot at bounding box center [0, 0] width 0 height 0
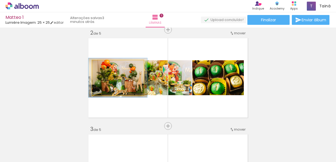
click at [105, 66] on div at bounding box center [107, 66] width 5 height 5
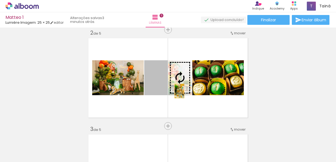
drag, startPoint x: 159, startPoint y: 91, endPoint x: 178, endPoint y: 91, distance: 19.6
click at [0, 0] on slot at bounding box center [0, 0] width 0 height 0
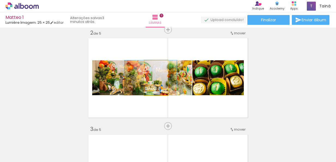
drag, startPoint x: 160, startPoint y: 84, endPoint x: 155, endPoint y: 79, distance: 7.3
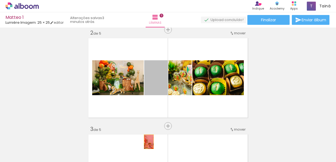
drag, startPoint x: 151, startPoint y: 84, endPoint x: 145, endPoint y: 149, distance: 65.5
click at [145, 149] on quentale-workspace at bounding box center [168, 81] width 336 height 162
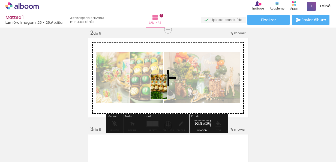
drag, startPoint x: 121, startPoint y: 149, endPoint x: 167, endPoint y: 91, distance: 74.2
click at [167, 91] on quentale-workspace at bounding box center [168, 81] width 336 height 162
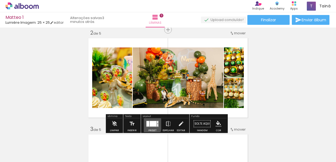
click at [150, 124] on div at bounding box center [153, 123] width 7 height 5
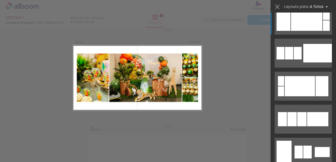
scroll to position [0, 0]
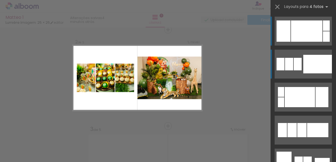
click at [308, 74] on quentale-layouter at bounding box center [303, 64] width 57 height 29
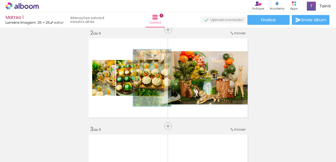
drag, startPoint x: 148, startPoint y: 65, endPoint x: 151, endPoint y: 65, distance: 2.7
type paper-slider "159"
click at [151, 65] on div at bounding box center [153, 65] width 5 height 5
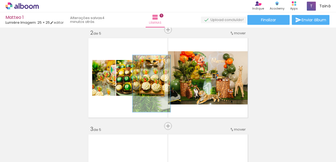
drag, startPoint x: 147, startPoint y: 80, endPoint x: 146, endPoint y: 86, distance: 5.8
click at [146, 86] on quentale-photo at bounding box center [152, 78] width 24 height 36
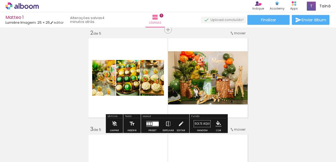
click at [105, 89] on quentale-photo at bounding box center [103, 78] width 23 height 36
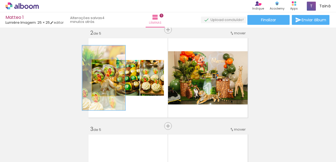
drag, startPoint x: 100, startPoint y: 64, endPoint x: 103, endPoint y: 63, distance: 3.6
type paper-slider "181"
click at [103, 63] on div at bounding box center [105, 65] width 9 height 9
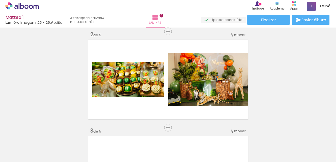
scroll to position [102, 0]
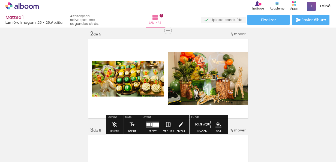
click at [157, 123] on div at bounding box center [155, 124] width 6 height 4
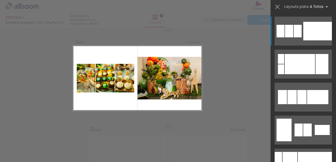
scroll to position [103, 0]
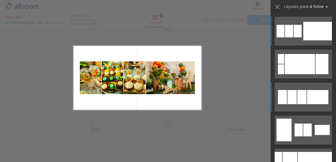
click at [298, 102] on div at bounding box center [301, 97] width 9 height 14
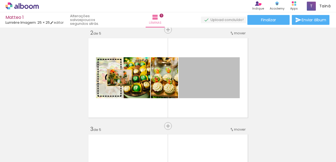
drag, startPoint x: 206, startPoint y: 80, endPoint x: 112, endPoint y: 77, distance: 93.9
click at [0, 0] on slot at bounding box center [0, 0] width 0 height 0
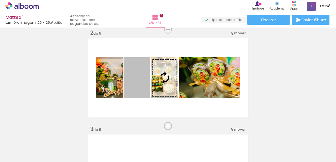
drag, startPoint x: 130, startPoint y: 86, endPoint x: 155, endPoint y: 84, distance: 25.7
click at [0, 0] on slot at bounding box center [0, 0] width 0 height 0
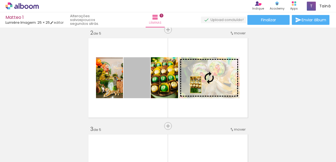
drag, startPoint x: 142, startPoint y: 83, endPoint x: 201, endPoint y: 86, distance: 59.5
click at [0, 0] on slot at bounding box center [0, 0] width 0 height 0
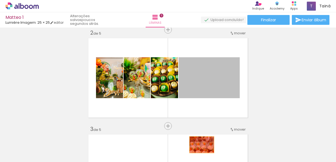
drag, startPoint x: 199, startPoint y: 84, endPoint x: 199, endPoint y: 152, distance: 68.5
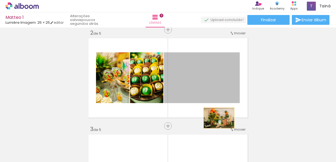
drag, startPoint x: 190, startPoint y: 97, endPoint x: 207, endPoint y: 155, distance: 61.0
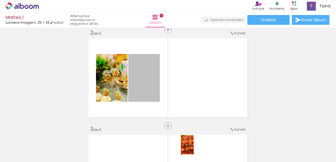
drag, startPoint x: 146, startPoint y: 84, endPoint x: 186, endPoint y: 148, distance: 75.6
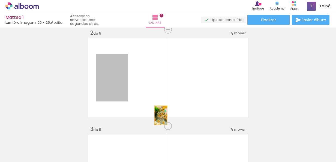
drag, startPoint x: 116, startPoint y: 85, endPoint x: 170, endPoint y: 142, distance: 78.9
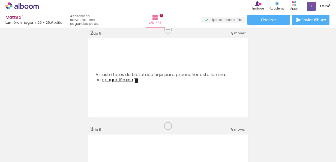
scroll to position [0, 0]
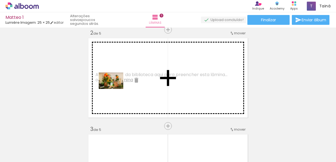
drag, startPoint x: 58, startPoint y: 147, endPoint x: 115, endPoint y: 88, distance: 82.4
click at [115, 88] on quentale-workspace at bounding box center [168, 81] width 336 height 162
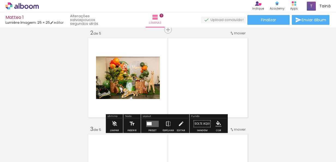
click at [146, 149] on div at bounding box center [146, 143] width 18 height 27
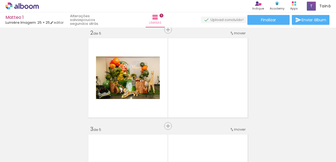
click at [120, 147] on div at bounding box center [116, 143] width 18 height 27
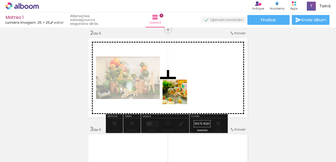
drag, startPoint x: 149, startPoint y: 149, endPoint x: 183, endPoint y: 89, distance: 68.9
click at [183, 89] on quentale-workspace at bounding box center [168, 81] width 336 height 162
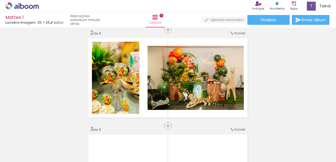
scroll to position [0, 833]
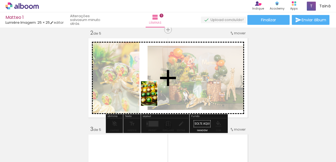
drag, startPoint x: 204, startPoint y: 153, endPoint x: 157, endPoint y: 98, distance: 72.8
click at [157, 98] on quentale-workspace at bounding box center [168, 81] width 336 height 162
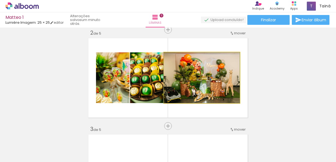
click at [194, 98] on quentale-photo at bounding box center [202, 77] width 76 height 51
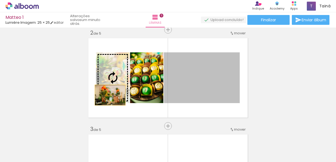
drag, startPoint x: 194, startPoint y: 98, endPoint x: 97, endPoint y: 91, distance: 97.1
click at [0, 0] on slot at bounding box center [0, 0] width 0 height 0
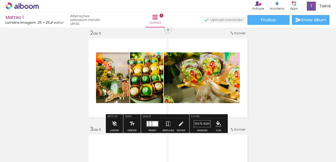
click at [148, 122] on quentale-layouter at bounding box center [152, 124] width 13 height 6
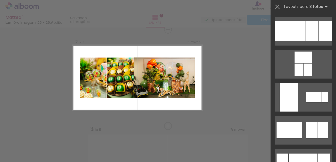
scroll to position [0, 0]
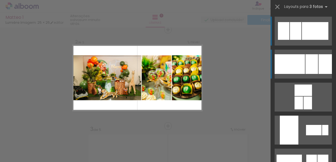
click at [302, 70] on div at bounding box center [290, 64] width 30 height 20
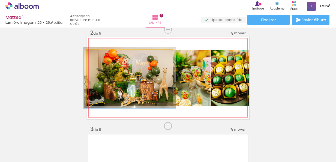
type paper-slider "107"
click at [100, 56] on div at bounding box center [100, 55] width 5 height 5
click at [142, 88] on quentale-photo at bounding box center [130, 78] width 86 height 56
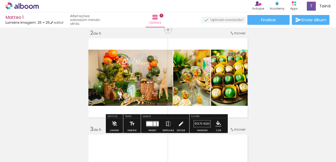
click at [180, 123] on iron-icon at bounding box center [181, 123] width 6 height 11
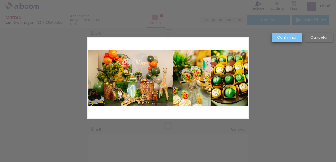
click at [0, 0] on slot "Confirmar" at bounding box center [0, 0] width 0 height 0
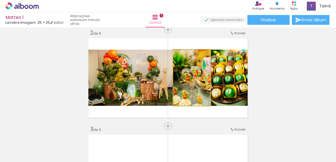
click at [175, 93] on quentale-photo at bounding box center [191, 78] width 37 height 56
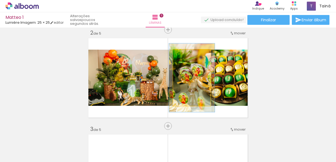
drag, startPoint x: 185, startPoint y: 54, endPoint x: 188, endPoint y: 55, distance: 3.6
type paper-slider "122"
click at [188, 55] on div at bounding box center [189, 55] width 5 height 5
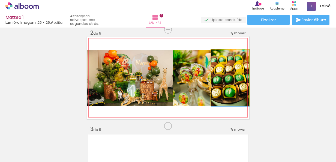
click at [235, 86] on quentale-photo at bounding box center [230, 78] width 38 height 56
type paper-slider "102"
click at [222, 57] on div at bounding box center [223, 55] width 5 height 5
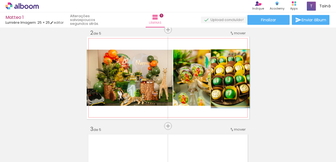
drag, startPoint x: 239, startPoint y: 74, endPoint x: 240, endPoint y: 81, distance: 7.2
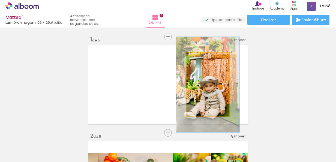
drag, startPoint x: 204, startPoint y: 59, endPoint x: 209, endPoint y: 59, distance: 4.9
click at [209, 59] on div at bounding box center [209, 58] width 5 height 5
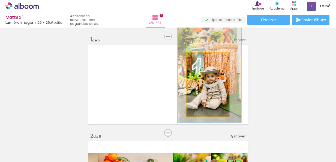
drag, startPoint x: 212, startPoint y: 100, endPoint x: 213, endPoint y: 91, distance: 9.4
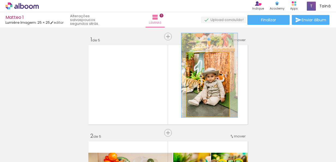
drag, startPoint x: 208, startPoint y: 58, endPoint x: 205, endPoint y: 58, distance: 3.3
type paper-slider "134"
click at [205, 58] on div at bounding box center [206, 58] width 5 height 5
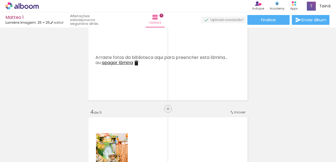
scroll to position [0, 137]
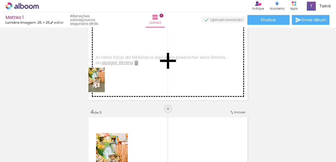
drag, startPoint x: 68, startPoint y: 151, endPoint x: 104, endPoint y: 84, distance: 75.8
click at [104, 84] on quentale-workspace at bounding box center [168, 81] width 336 height 162
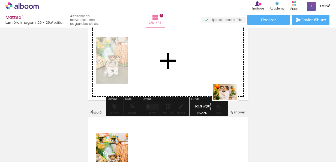
drag, startPoint x: 248, startPoint y: 155, endPoint x: 225, endPoint y: 94, distance: 65.3
click at [225, 94] on quentale-workspace at bounding box center [168, 81] width 336 height 162
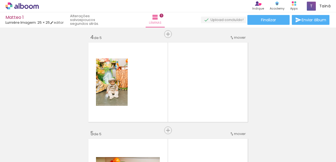
scroll to position [292, 0]
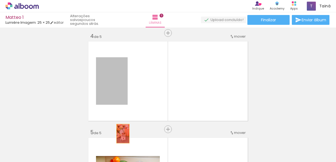
drag, startPoint x: 122, startPoint y: 77, endPoint x: 121, endPoint y: 143, distance: 66.3
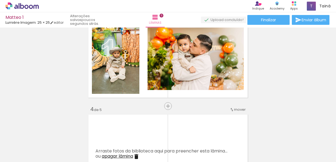
scroll to position [220, 0]
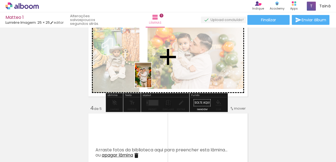
drag, startPoint x: 167, startPoint y: 144, endPoint x: 151, endPoint y: 79, distance: 67.0
click at [151, 79] on quentale-workspace at bounding box center [168, 81] width 336 height 162
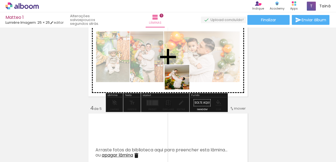
drag, startPoint x: 194, startPoint y: 150, endPoint x: 179, endPoint y: 70, distance: 81.6
click at [179, 70] on quentale-workspace at bounding box center [168, 81] width 336 height 162
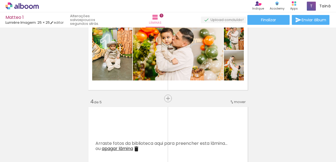
scroll to position [0, 286]
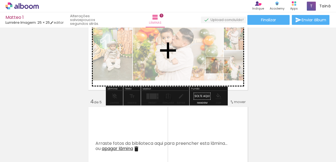
drag, startPoint x: 237, startPoint y: 149, endPoint x: 222, endPoint y: 73, distance: 77.0
click at [222, 73] on quentale-workspace at bounding box center [168, 81] width 336 height 162
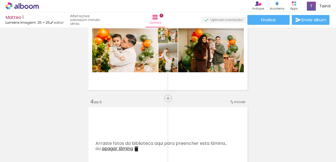
click at [163, 35] on div at bounding box center [165, 34] width 9 height 9
drag, startPoint x: 163, startPoint y: 35, endPoint x: 170, endPoint y: 69, distance: 34.2
type paper-slider "100"
click at [0, 0] on slot at bounding box center [0, 0] width 0 height 0
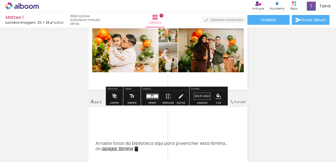
click at [291, 70] on div "Inserir lâmina 1 de 5 Inserir lâmina 2 de 5 Inserir lâmina 3 de 5 Inserir lâmin…" at bounding box center [168, 92] width 336 height 578
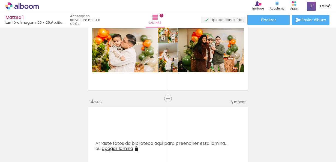
click at [160, 35] on div at bounding box center [162, 34] width 5 height 8
drag, startPoint x: 158, startPoint y: 35, endPoint x: 183, endPoint y: 143, distance: 111.1
click at [183, 143] on quentale-workspace at bounding box center [168, 81] width 336 height 162
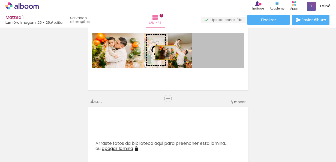
drag, startPoint x: 220, startPoint y: 54, endPoint x: 164, endPoint y: 52, distance: 56.0
click at [0, 0] on slot at bounding box center [0, 0] width 0 height 0
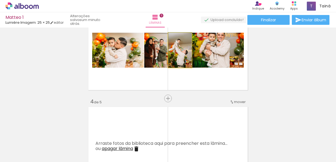
click at [181, 59] on quentale-photo at bounding box center [179, 50] width 23 height 35
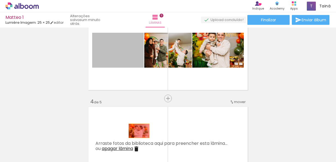
drag, startPoint x: 121, startPoint y: 58, endPoint x: 141, endPoint y: 136, distance: 81.3
click at [141, 136] on quentale-workspace at bounding box center [168, 81] width 336 height 162
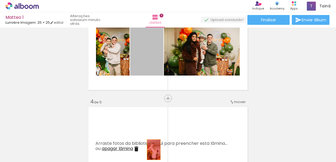
drag, startPoint x: 149, startPoint y: 62, endPoint x: 152, endPoint y: 150, distance: 87.6
click at [152, 150] on quentale-workspace at bounding box center [168, 81] width 336 height 162
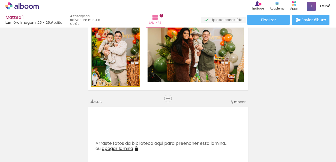
click at [129, 77] on quentale-photo at bounding box center [115, 50] width 47 height 72
drag, startPoint x: 129, startPoint y: 77, endPoint x: 133, endPoint y: 80, distance: 5.1
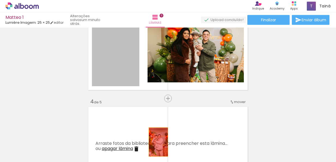
drag, startPoint x: 131, startPoint y: 77, endPoint x: 156, endPoint y: 142, distance: 70.3
click at [156, 142] on quentale-workspace at bounding box center [168, 81] width 336 height 162
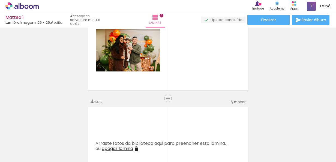
click at [291, 151] on div at bounding box center [288, 143] width 18 height 27
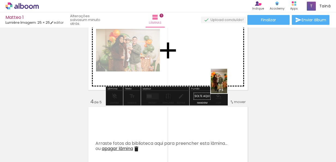
drag, startPoint x: 294, startPoint y: 151, endPoint x: 224, endPoint y: 81, distance: 99.0
click at [224, 81] on quentale-workspace at bounding box center [168, 81] width 336 height 162
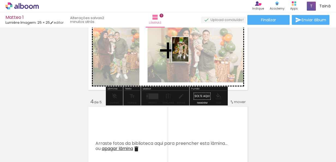
drag, startPoint x: 318, startPoint y: 145, endPoint x: 188, endPoint y: 53, distance: 159.5
click at [188, 53] on quentale-workspace at bounding box center [168, 81] width 336 height 162
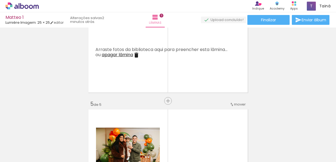
scroll to position [0, 123]
drag, startPoint x: 94, startPoint y: 151, endPoint x: 148, endPoint y: 75, distance: 93.8
click at [148, 75] on quentale-workspace at bounding box center [168, 81] width 336 height 162
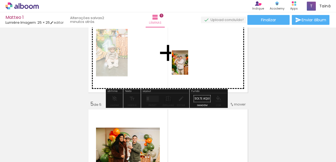
drag, startPoint x: 181, startPoint y: 154, endPoint x: 184, endPoint y: 59, distance: 95.2
click at [184, 59] on quentale-workspace at bounding box center [168, 81] width 336 height 162
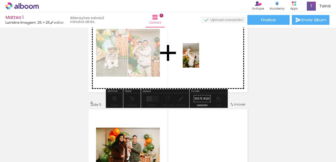
drag, startPoint x: 207, startPoint y: 143, endPoint x: 199, endPoint y: 56, distance: 87.7
click at [199, 56] on quentale-workspace at bounding box center [168, 81] width 336 height 162
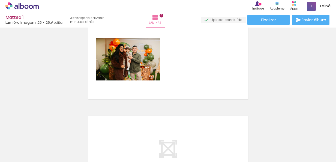
scroll to position [411, 0]
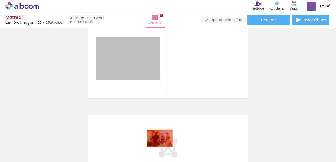
drag, startPoint x: 135, startPoint y: 65, endPoint x: 160, endPoint y: 145, distance: 83.5
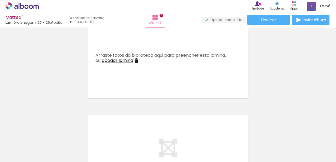
scroll to position [0, 392]
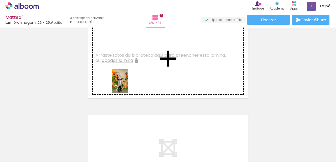
drag, startPoint x: 90, startPoint y: 151, endPoint x: 128, endPoint y: 84, distance: 76.6
click at [128, 84] on quentale-workspace at bounding box center [168, 81] width 336 height 162
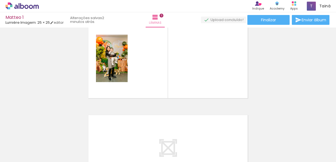
scroll to position [0, 514]
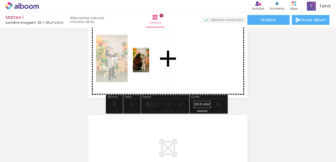
drag, startPoint x: 121, startPoint y: 139, endPoint x: 146, endPoint y: 59, distance: 84.8
click at [146, 59] on quentale-workspace at bounding box center [168, 81] width 336 height 162
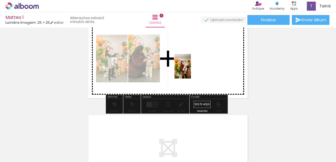
drag, startPoint x: 155, startPoint y: 152, endPoint x: 191, endPoint y: 70, distance: 89.3
click at [191, 70] on quentale-workspace at bounding box center [168, 81] width 336 height 162
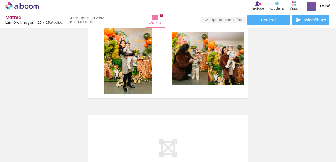
scroll to position [0, 744]
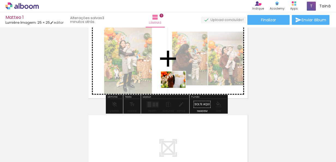
drag, startPoint x: 173, startPoint y: 145, endPoint x: 177, endPoint y: 86, distance: 59.3
click at [177, 86] on quentale-workspace at bounding box center [168, 81] width 336 height 162
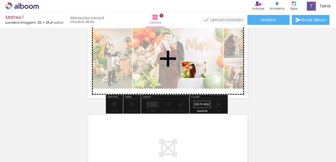
drag, startPoint x: 203, startPoint y: 146, endPoint x: 198, endPoint y: 78, distance: 67.8
click at [198, 78] on quentale-workspace at bounding box center [168, 81] width 336 height 162
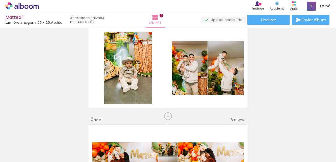
scroll to position [300, 0]
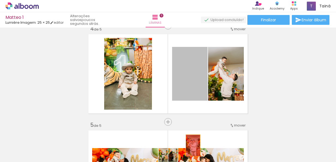
drag, startPoint x: 192, startPoint y: 78, endPoint x: 191, endPoint y: 146, distance: 68.2
click at [191, 146] on quentale-workspace at bounding box center [168, 81] width 336 height 162
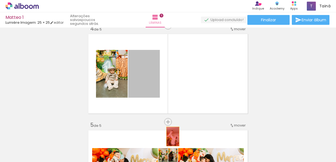
drag, startPoint x: 151, startPoint y: 71, endPoint x: 173, endPoint y: 141, distance: 73.6
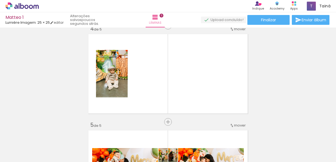
scroll to position [0, 999]
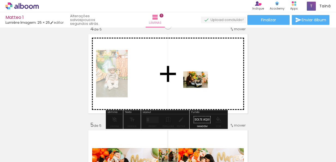
drag, startPoint x: 124, startPoint y: 148, endPoint x: 200, endPoint y: 88, distance: 96.3
click at [200, 88] on quentale-workspace at bounding box center [168, 81] width 336 height 162
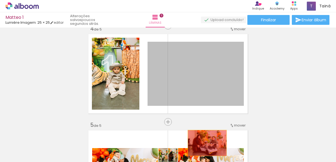
drag, startPoint x: 215, startPoint y: 71, endPoint x: 205, endPoint y: 143, distance: 72.2
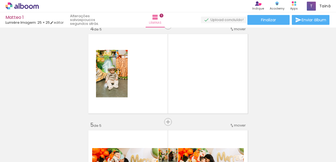
scroll to position [0, 1299]
drag, startPoint x: 292, startPoint y: 154, endPoint x: 198, endPoint y: 102, distance: 107.0
click at [198, 102] on quentale-workspace at bounding box center [168, 81] width 336 height 162
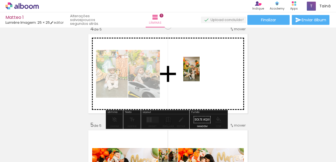
drag, startPoint x: 316, startPoint y: 149, endPoint x: 199, endPoint y: 72, distance: 140.6
click at [199, 72] on quentale-workspace at bounding box center [168, 81] width 336 height 162
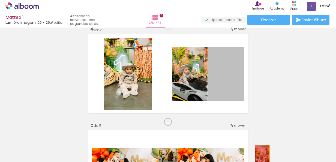
drag, startPoint x: 228, startPoint y: 74, endPoint x: 260, endPoint y: 156, distance: 88.3
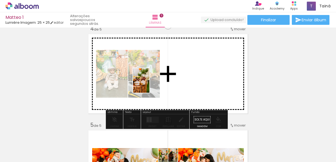
drag, startPoint x: 198, startPoint y: 149, endPoint x: 149, endPoint y: 85, distance: 80.5
click at [149, 85] on quentale-workspace at bounding box center [168, 81] width 336 height 162
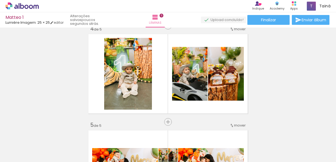
scroll to position [0, 319]
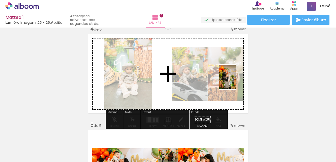
drag, startPoint x: 108, startPoint y: 149, endPoint x: 236, endPoint y: 81, distance: 145.1
click at [236, 81] on quentale-workspace at bounding box center [168, 81] width 336 height 162
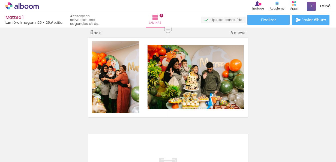
scroll to position [0, 688]
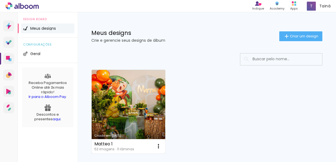
click at [163, 103] on link "Criado em [DATE]" at bounding box center [129, 112] width 74 height 84
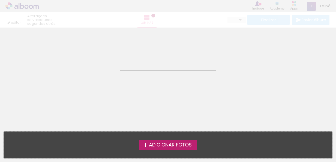
click at [163, 103] on neon-animated-pages "Confirmar Cancelar" at bounding box center [168, 95] width 336 height 134
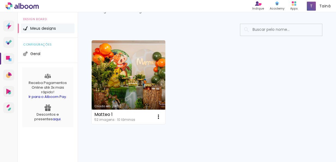
scroll to position [32, 0]
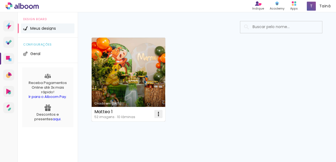
click at [158, 115] on iron-icon at bounding box center [158, 114] width 7 height 7
click at [149, 127] on paper-item "Abrir" at bounding box center [136, 126] width 55 height 11
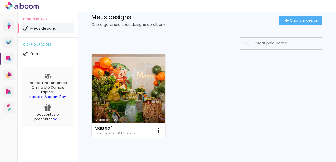
scroll to position [18, 0]
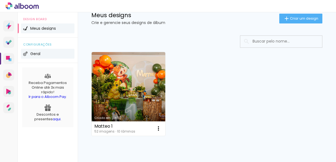
click at [43, 56] on li "Geral" at bounding box center [47, 54] width 53 height 10
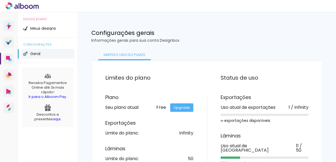
click at [41, 44] on span "configurações" at bounding box center [47, 44] width 49 height 3
click at [50, 31] on li "Meus designs" at bounding box center [47, 28] width 53 height 10
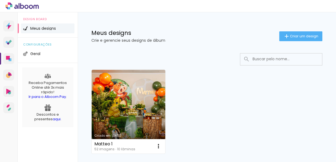
drag, startPoint x: 147, startPoint y: 87, endPoint x: 180, endPoint y: 78, distance: 34.1
click at [180, 78] on div "Criado em 09/09/25 Matteo 1 52 imagens ∙ 10 lâminas Abrir Fazer uma cópia Exclu…" at bounding box center [207, 111] width 236 height 89
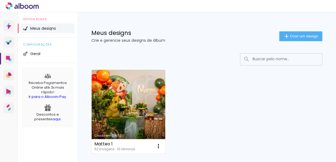
click at [149, 127] on link "Criado em [DATE]" at bounding box center [129, 112] width 74 height 84
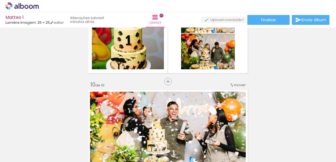
scroll to position [912, 0]
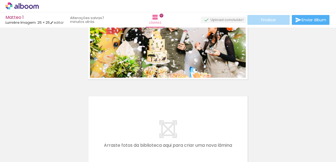
click at [261, 22] on span "Finalizar" at bounding box center [268, 20] width 15 height 4
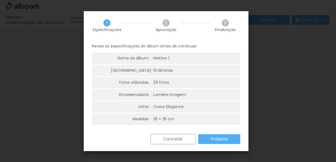
click at [170, 28] on span "Aprovação" at bounding box center [166, 30] width 21 height 4
click at [233, 139] on paper-button "Próximo" at bounding box center [219, 139] width 42 height 10
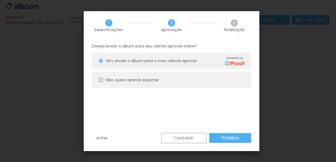
click at [0, 0] on slot "Próximo" at bounding box center [0, 0] width 0 height 0
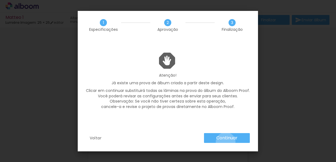
click at [226, 142] on paper-button "Continuar" at bounding box center [227, 138] width 46 height 10
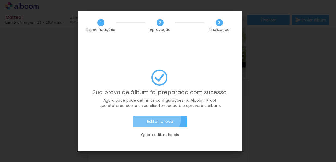
click at [153, 116] on paper-button "Editar prova" at bounding box center [160, 121] width 54 height 11
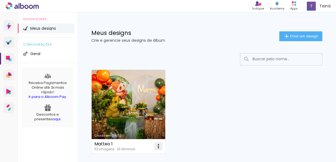
click at [158, 145] on iron-icon at bounding box center [158, 146] width 7 height 7
click at [151, 129] on link "Criado em [DATE]" at bounding box center [129, 112] width 74 height 84
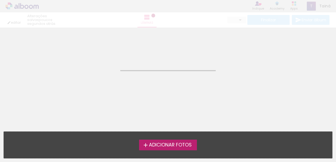
click at [11, 129] on iron-horizontal-list at bounding box center [5, 145] width 11 height 34
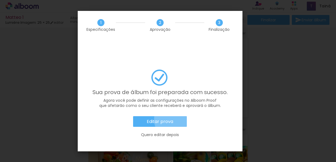
click at [177, 116] on paper-button "Editar prova" at bounding box center [160, 121] width 54 height 11
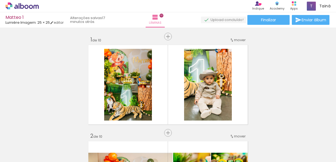
scroll to position [7, 0]
